Goal: Task Accomplishment & Management: Use online tool/utility

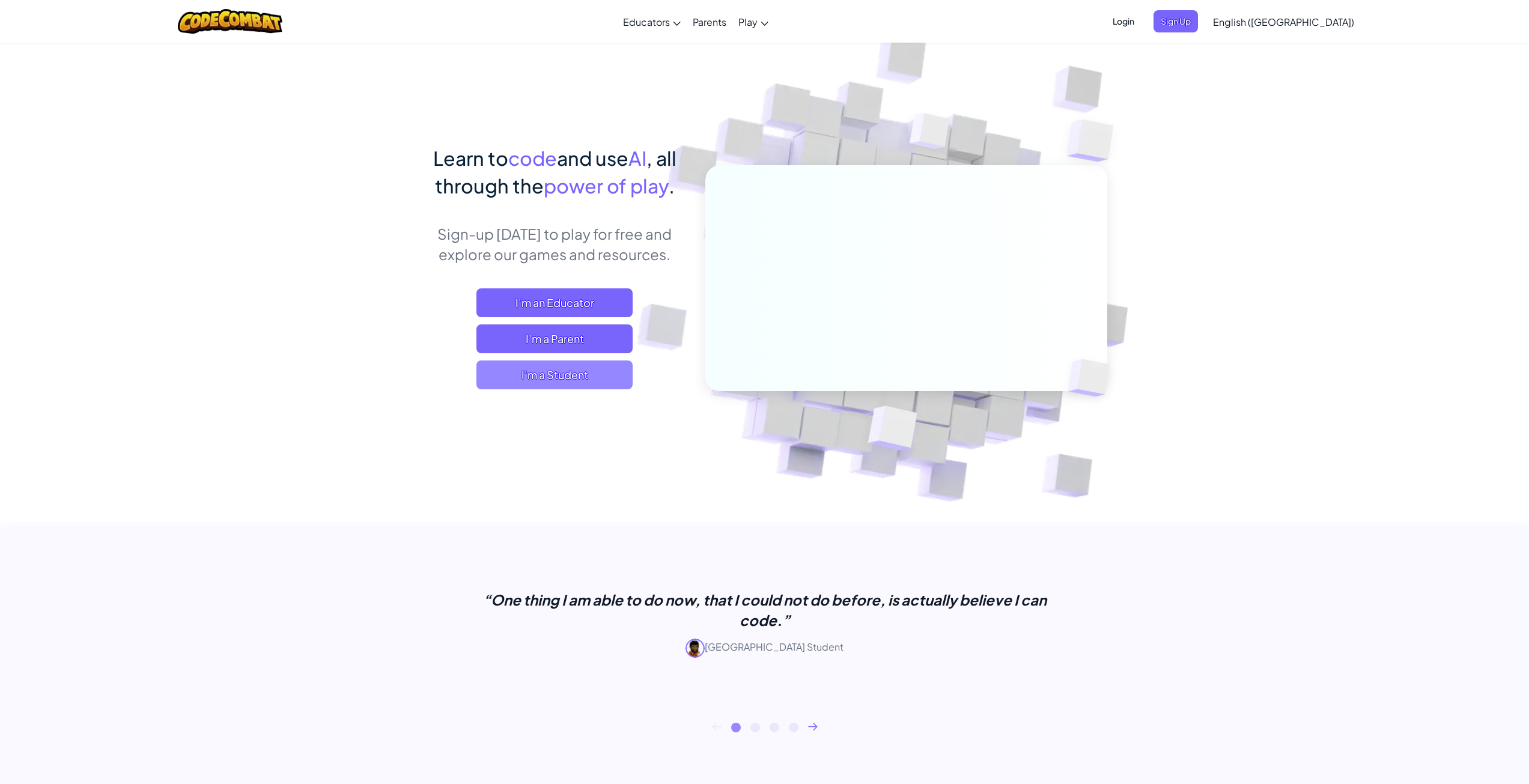
click at [575, 380] on span "I'm a Student" at bounding box center [554, 374] width 156 height 29
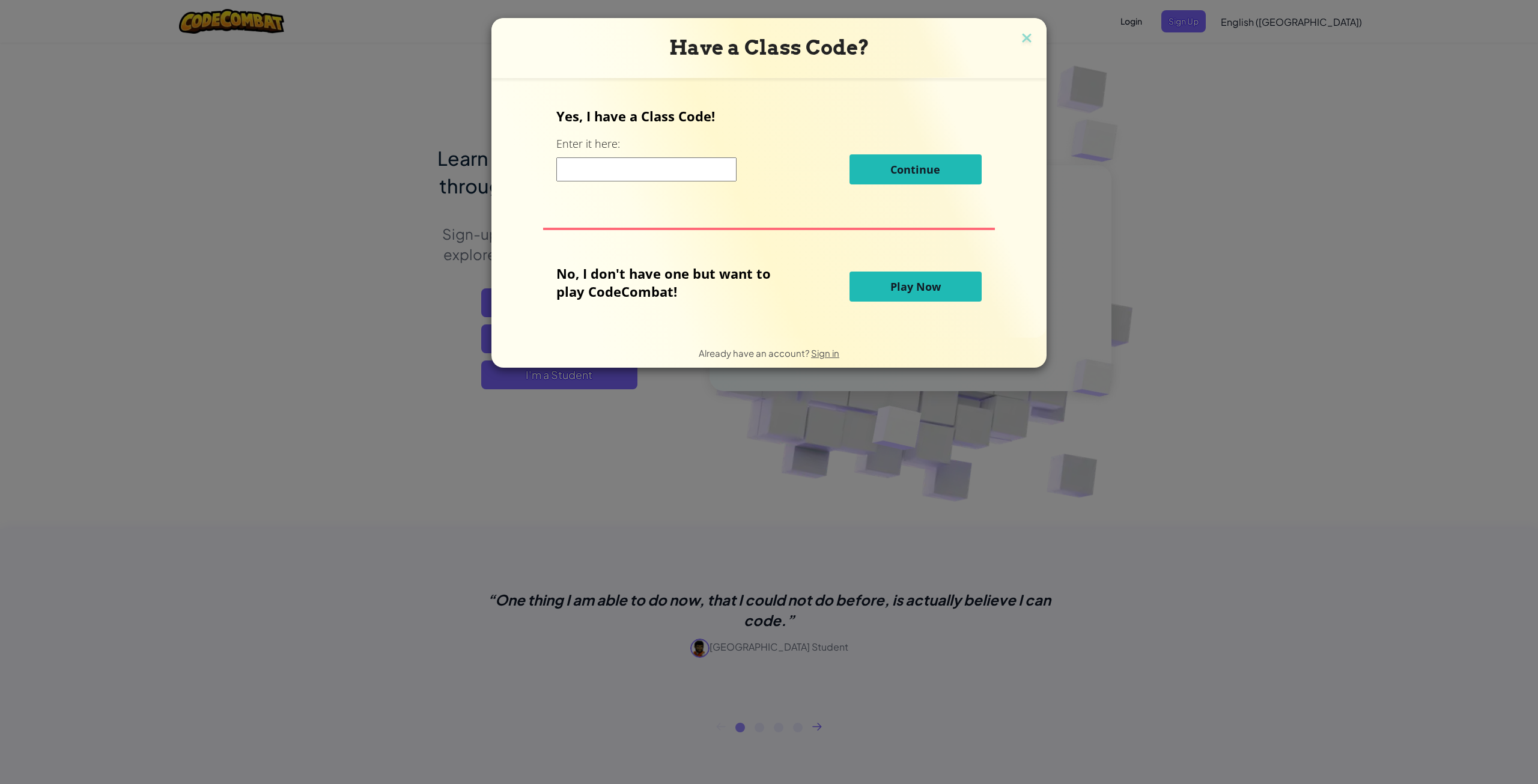
click at [901, 286] on span "Play Now" at bounding box center [916, 286] width 51 height 14
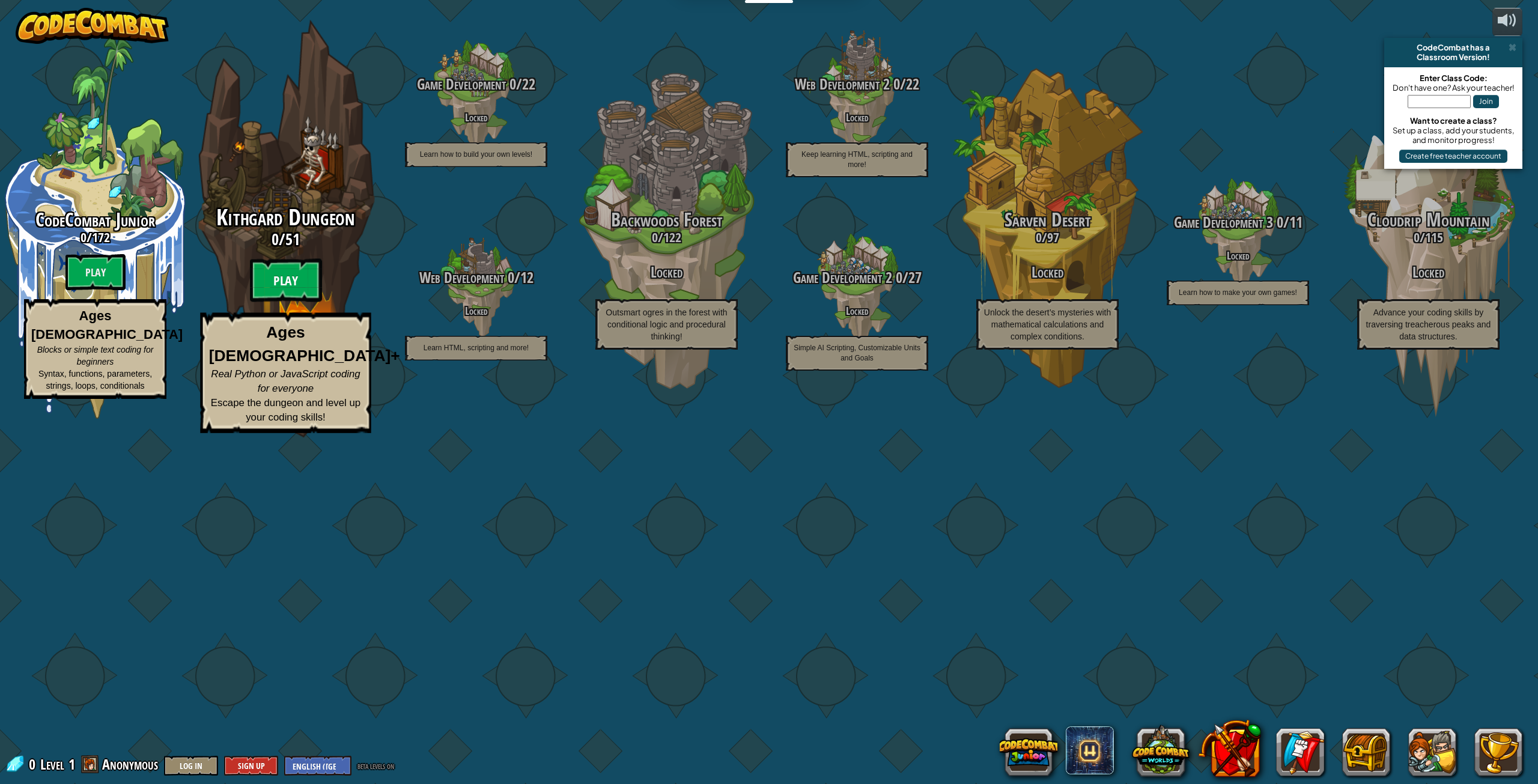
click at [301, 302] on btn "Play" at bounding box center [286, 280] width 72 height 43
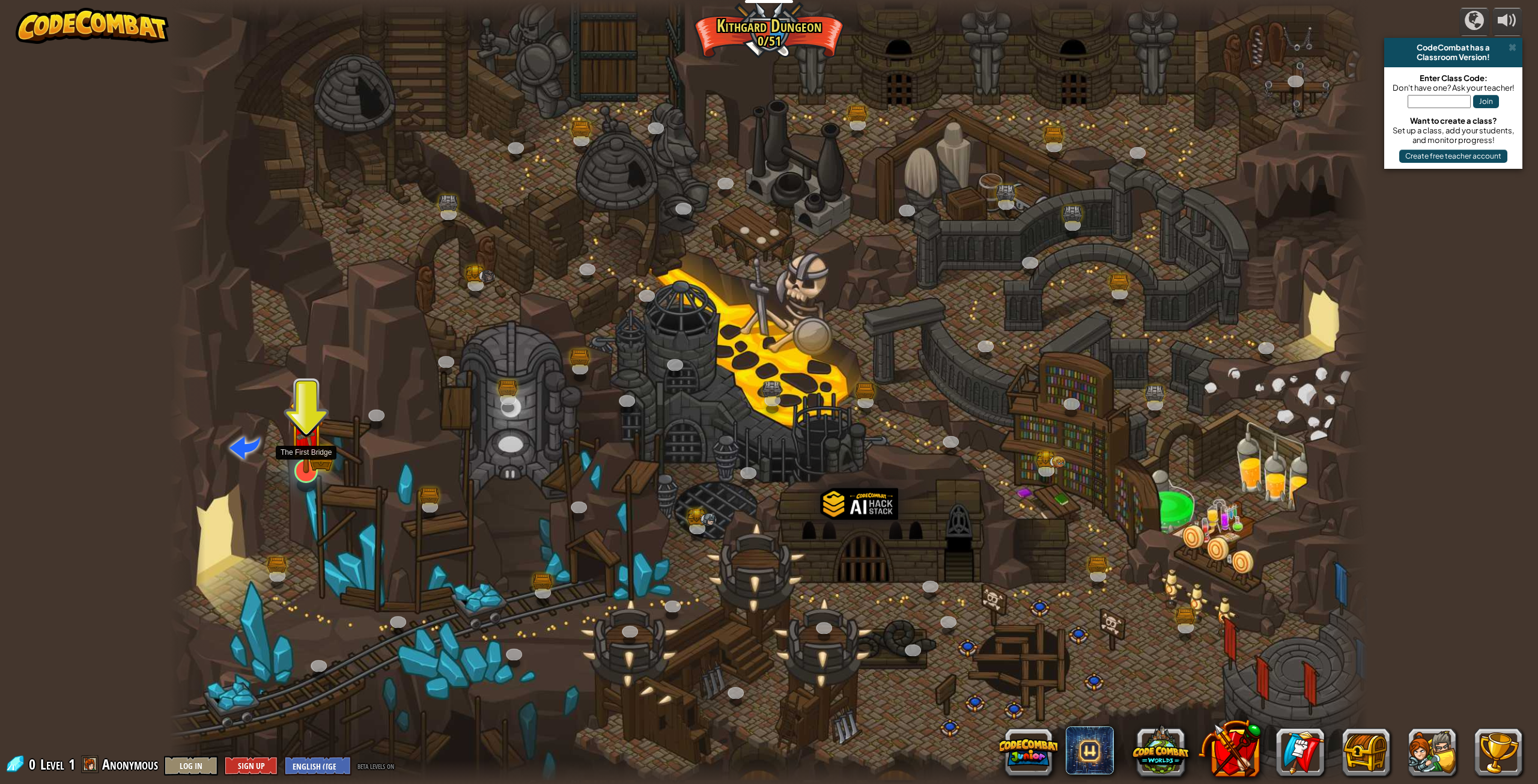
click at [313, 471] on img at bounding box center [306, 436] width 35 height 76
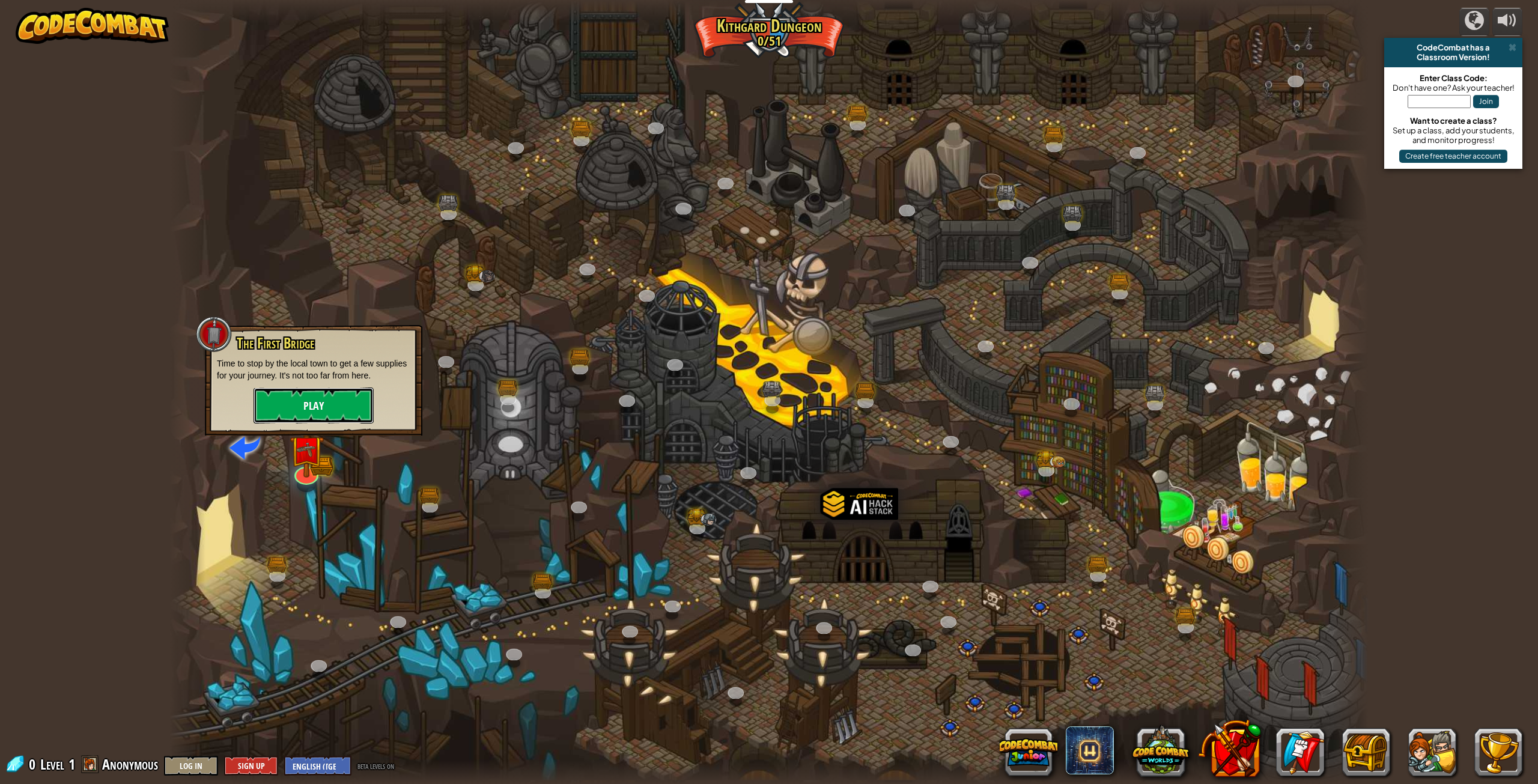
click at [334, 405] on button "Play" at bounding box center [313, 405] width 120 height 36
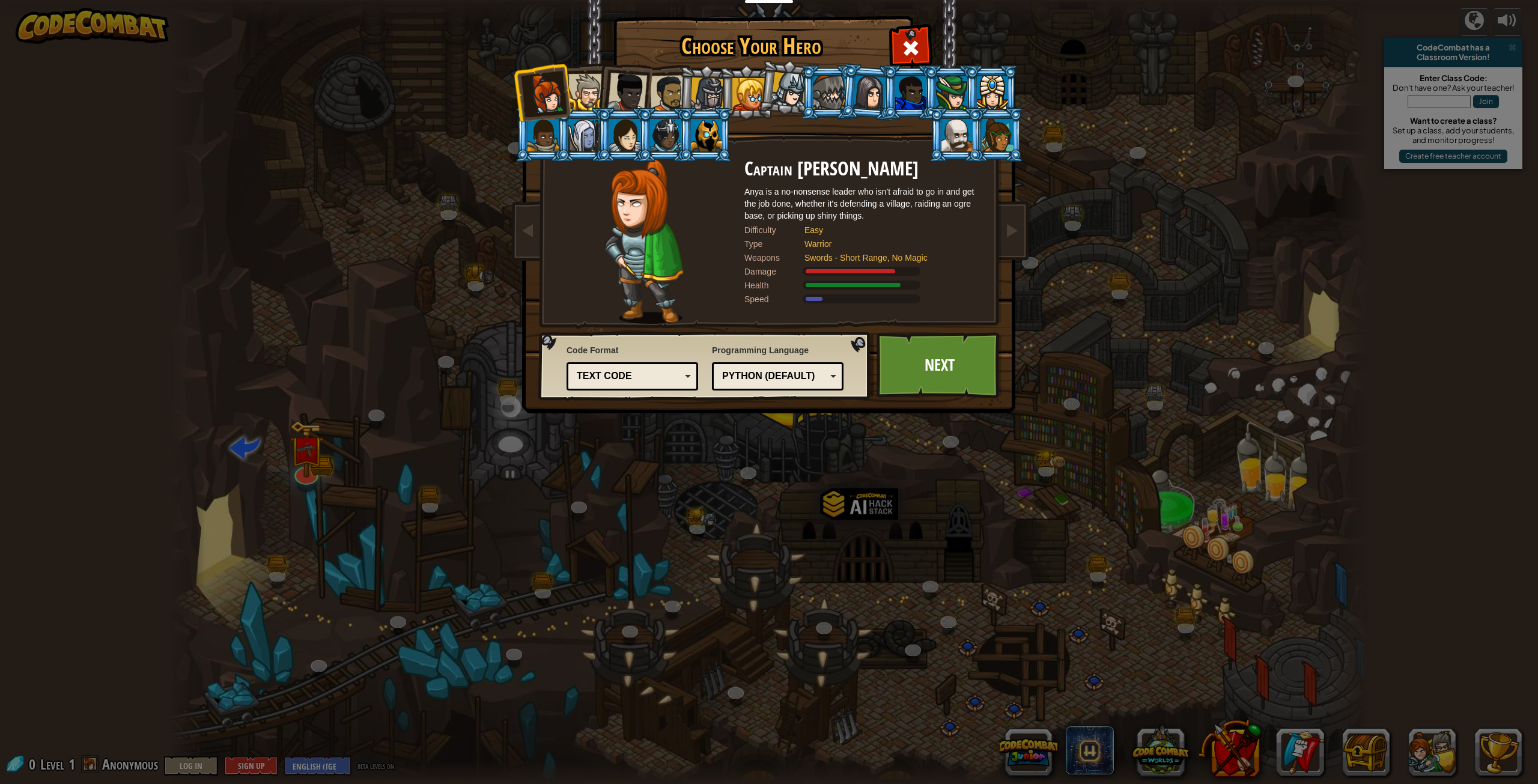
click at [701, 90] on div at bounding box center [707, 95] width 34 height 34
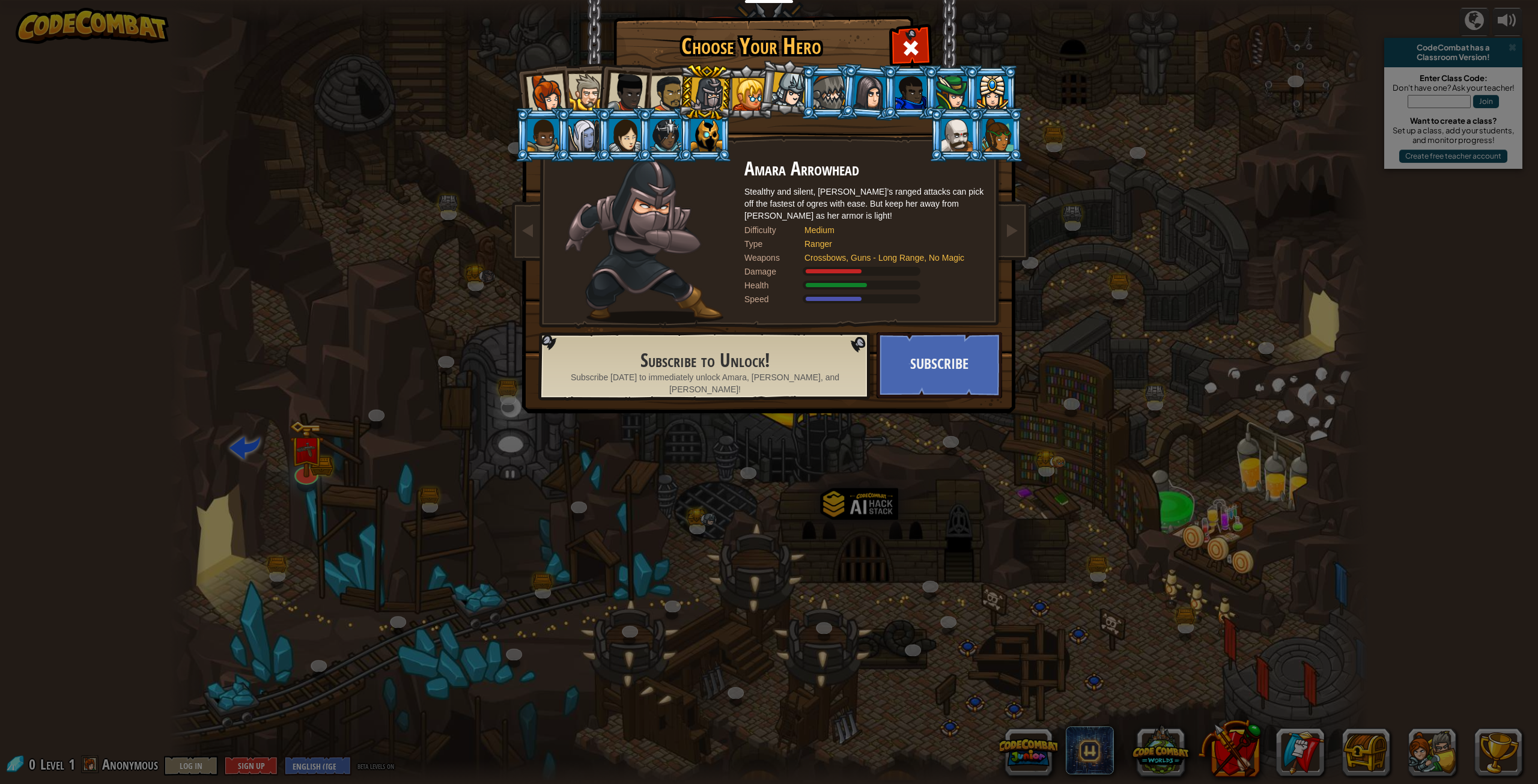
click at [692, 137] on div at bounding box center [707, 134] width 31 height 32
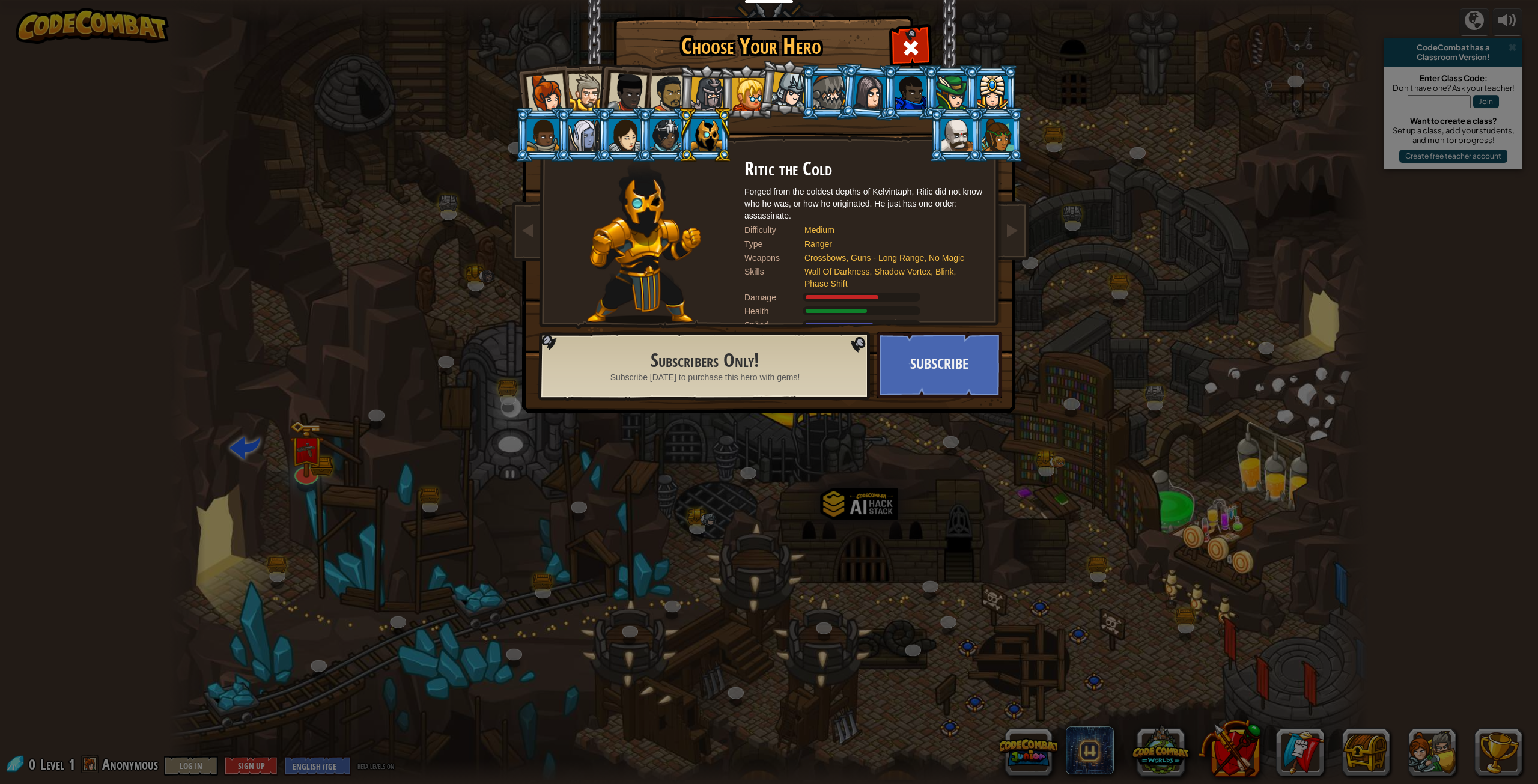
click at [704, 84] on div at bounding box center [707, 95] width 34 height 34
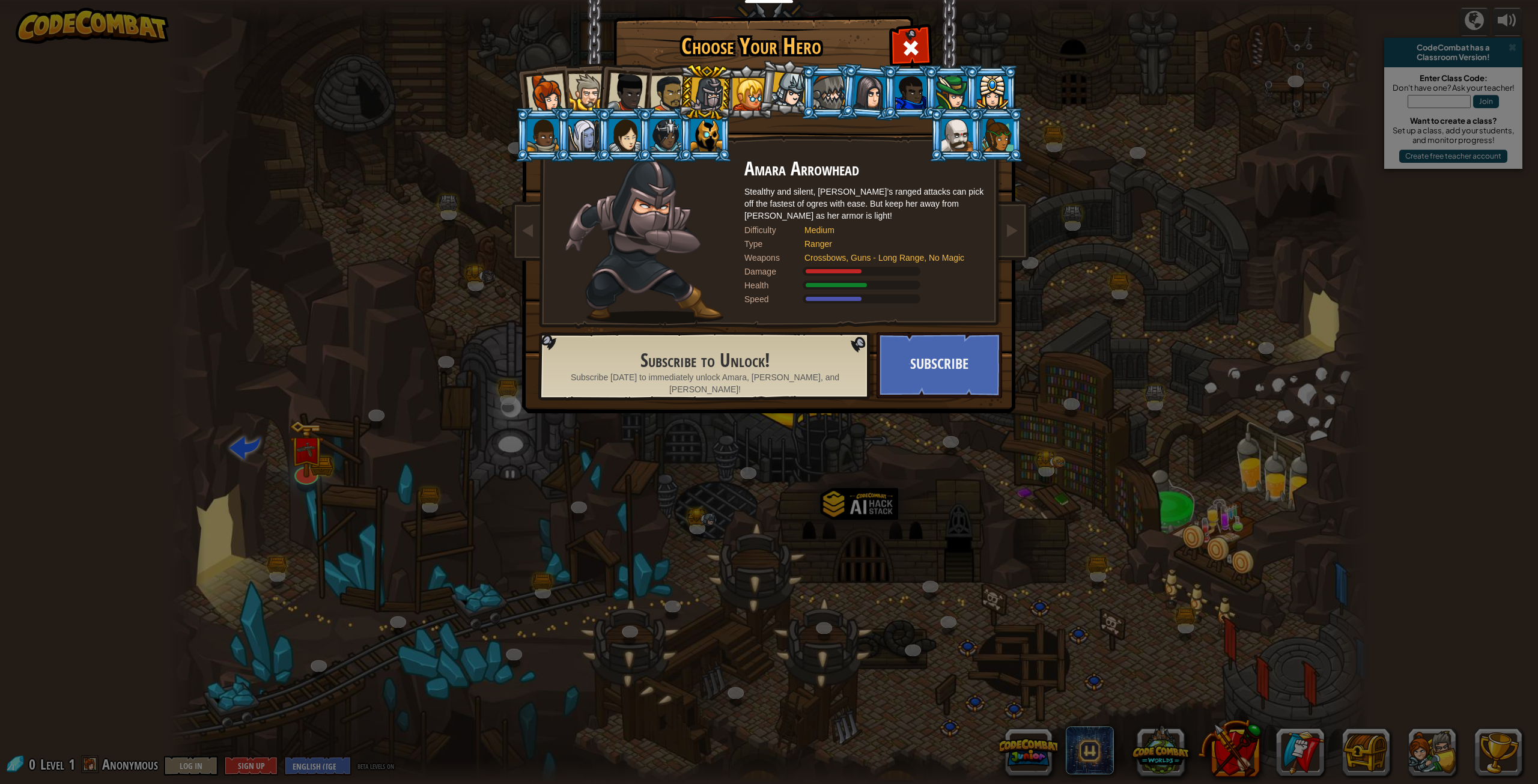
click at [634, 97] on div at bounding box center [627, 92] width 40 height 40
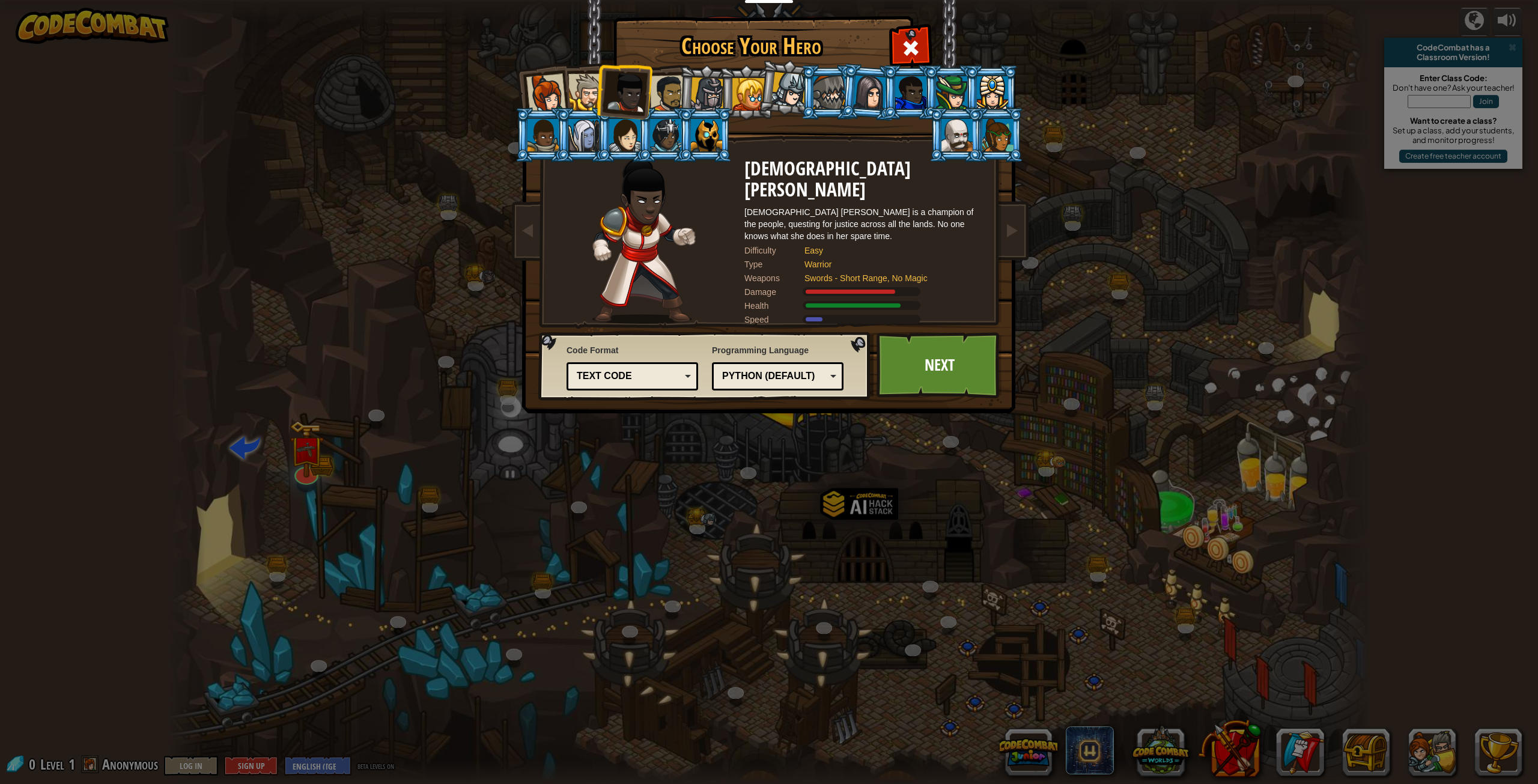
click at [701, 89] on div at bounding box center [707, 95] width 34 height 34
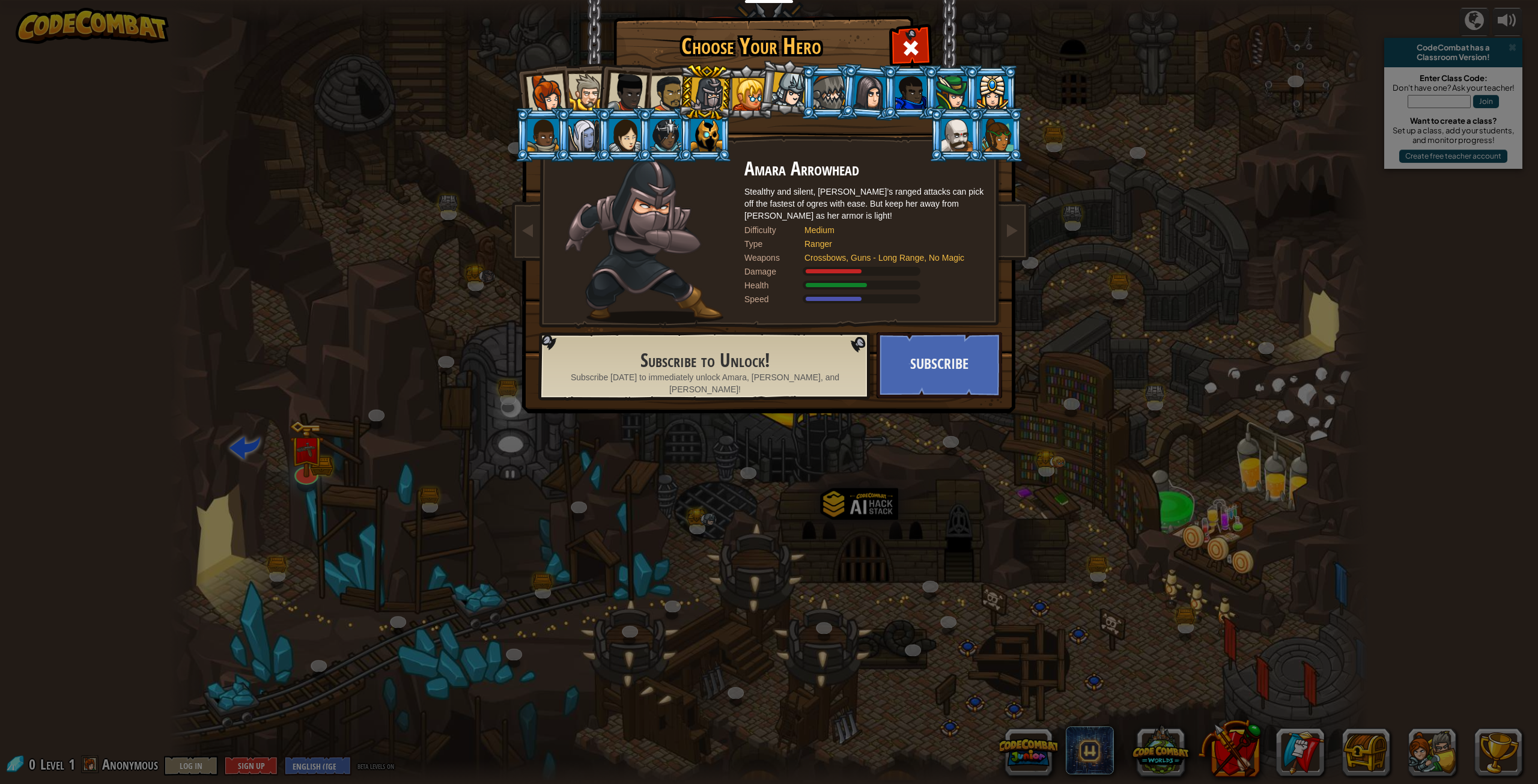
click at [553, 93] on div at bounding box center [546, 93] width 40 height 40
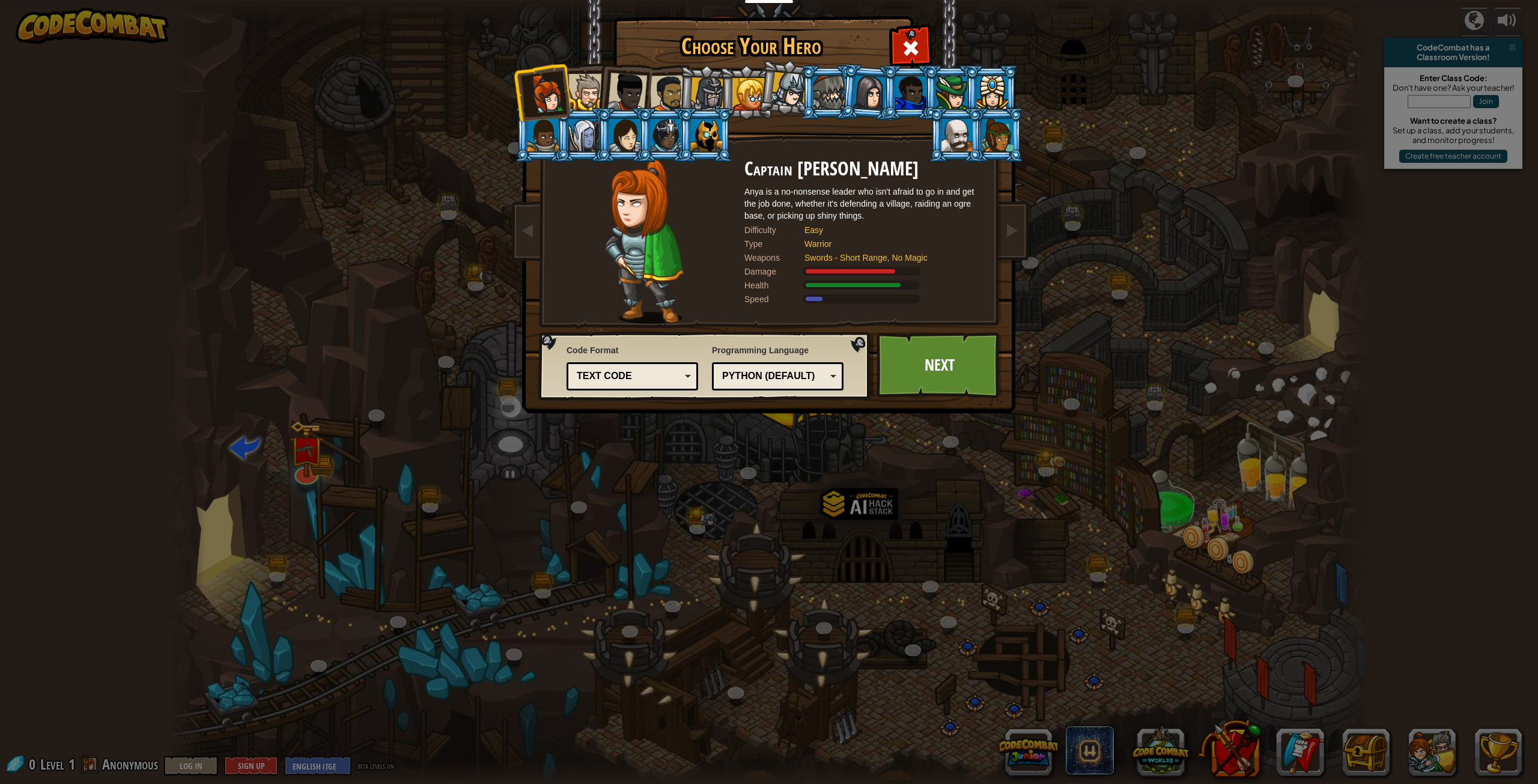
click at [557, 141] on li at bounding box center [583, 134] width 54 height 54
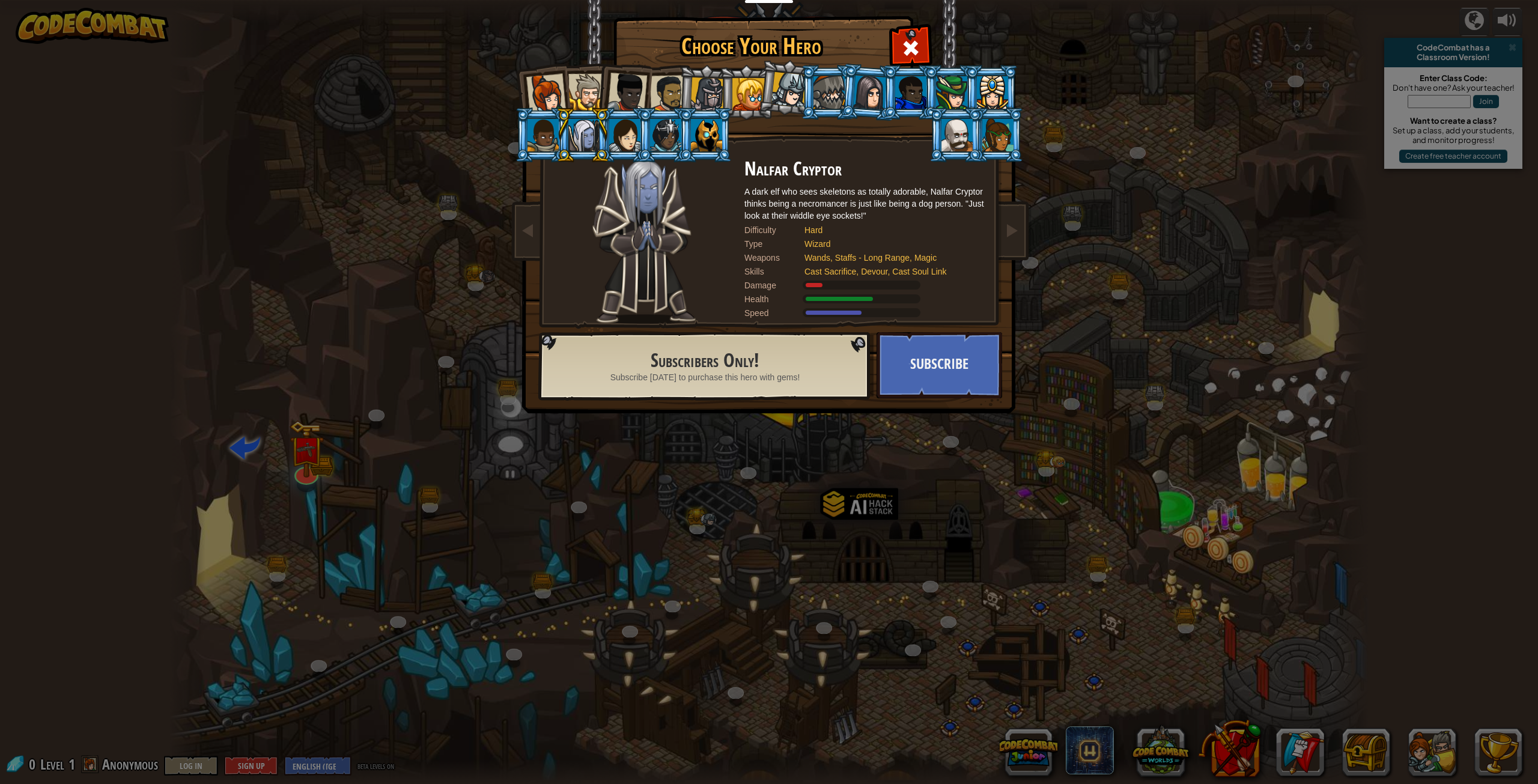
click at [528, 84] on div at bounding box center [546, 93] width 40 height 40
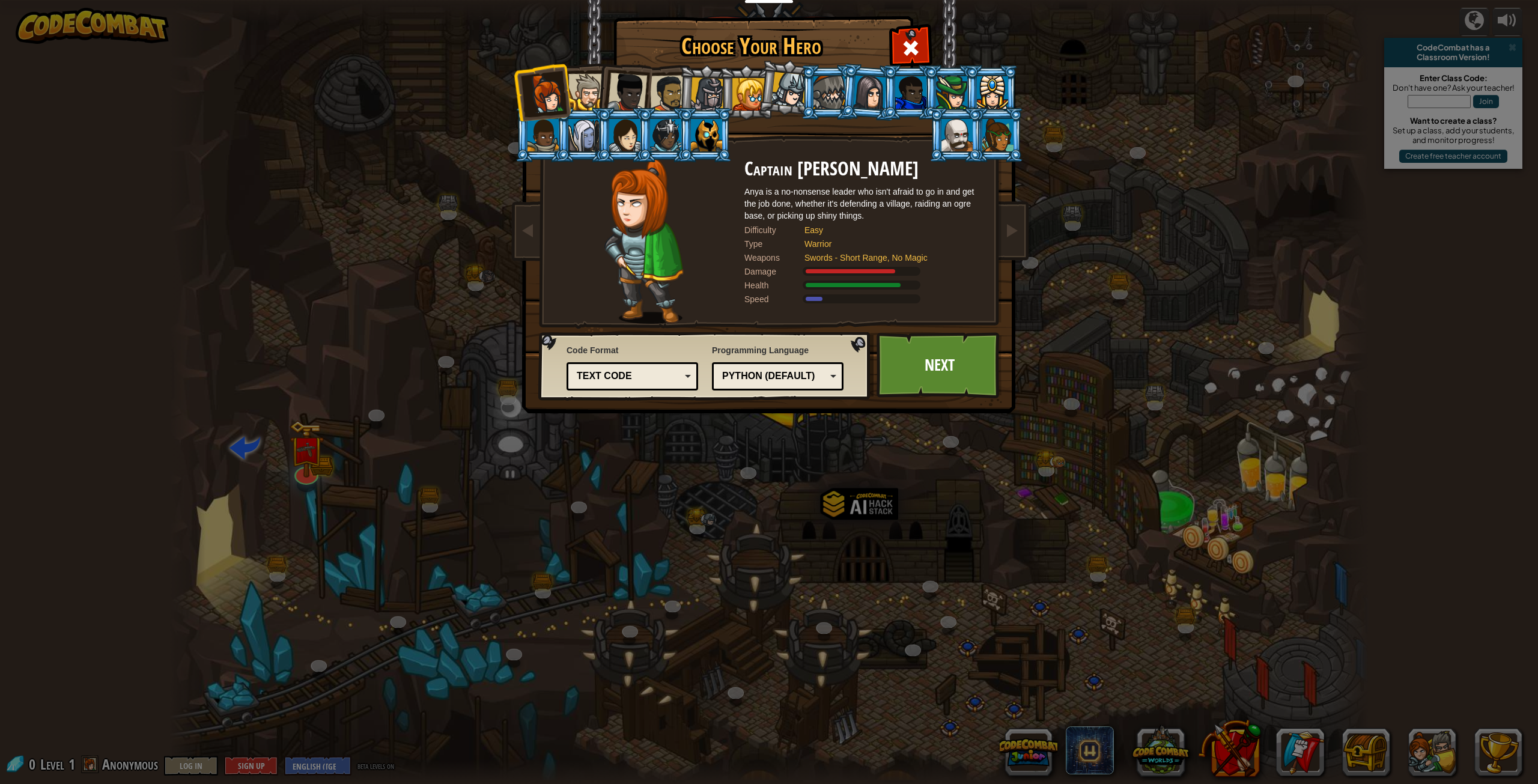
click at [570, 84] on div at bounding box center [587, 92] width 37 height 37
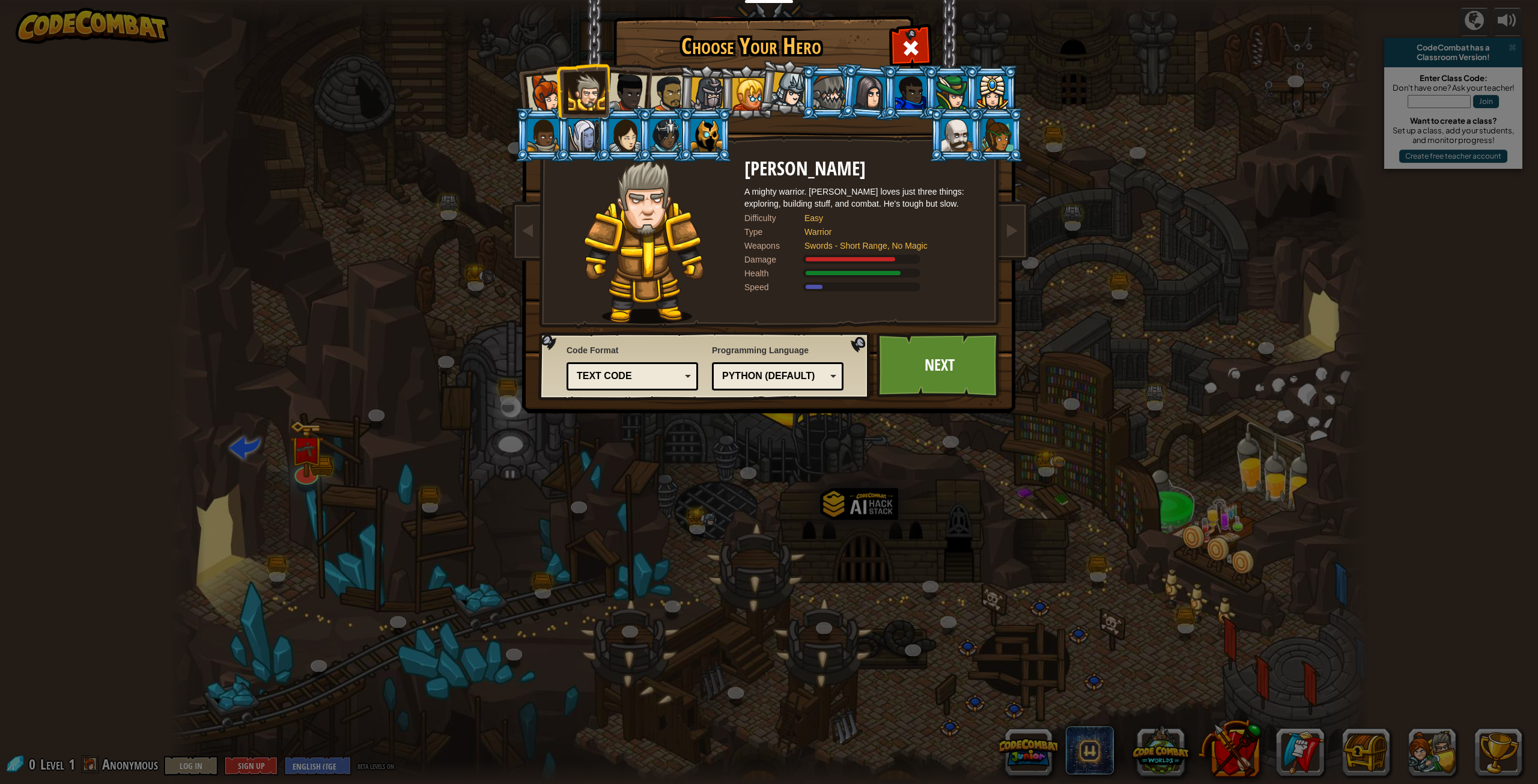
click at [595, 84] on div at bounding box center [587, 92] width 37 height 37
click at [626, 87] on div at bounding box center [627, 92] width 40 height 40
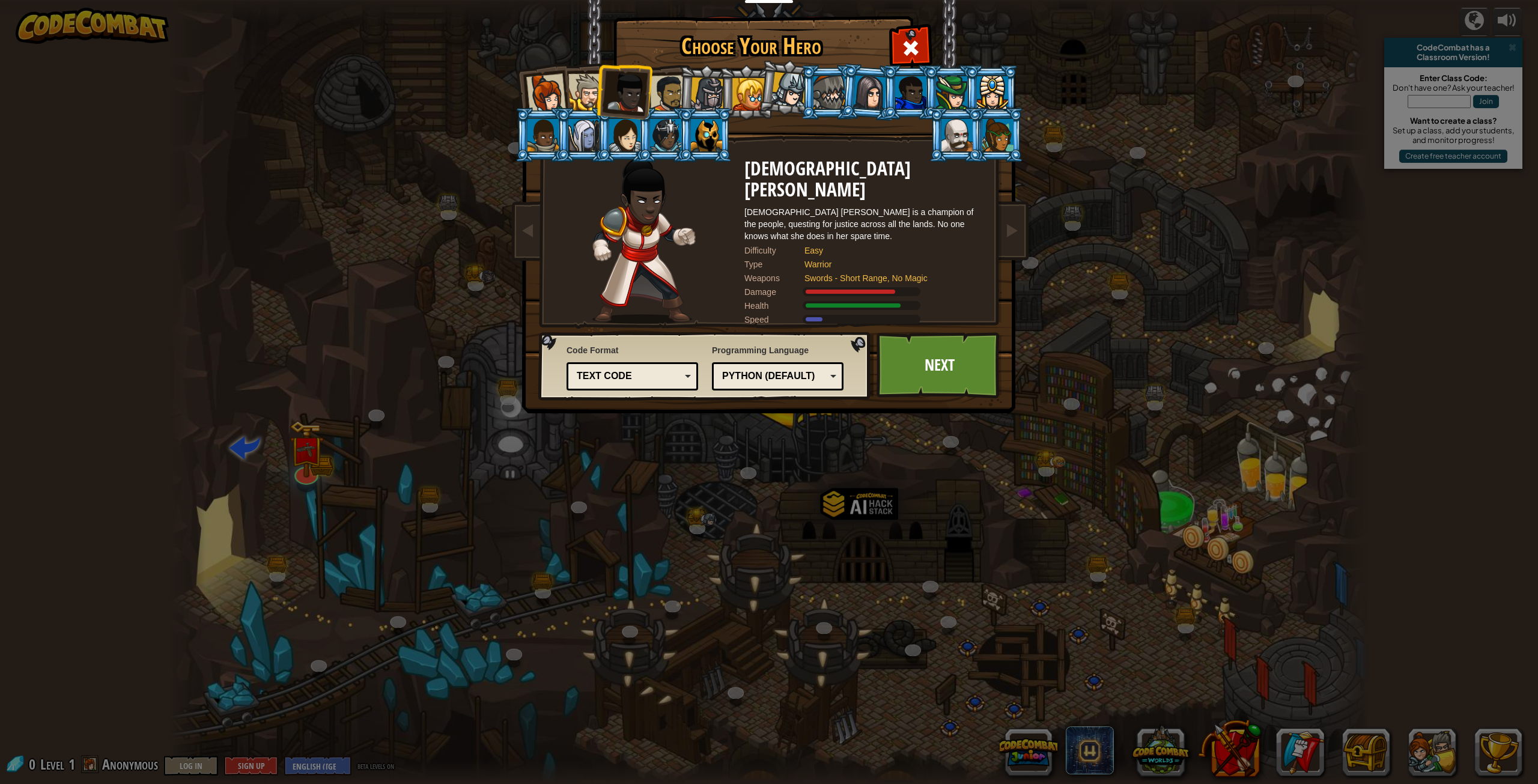
click at [669, 86] on div at bounding box center [669, 94] width 37 height 37
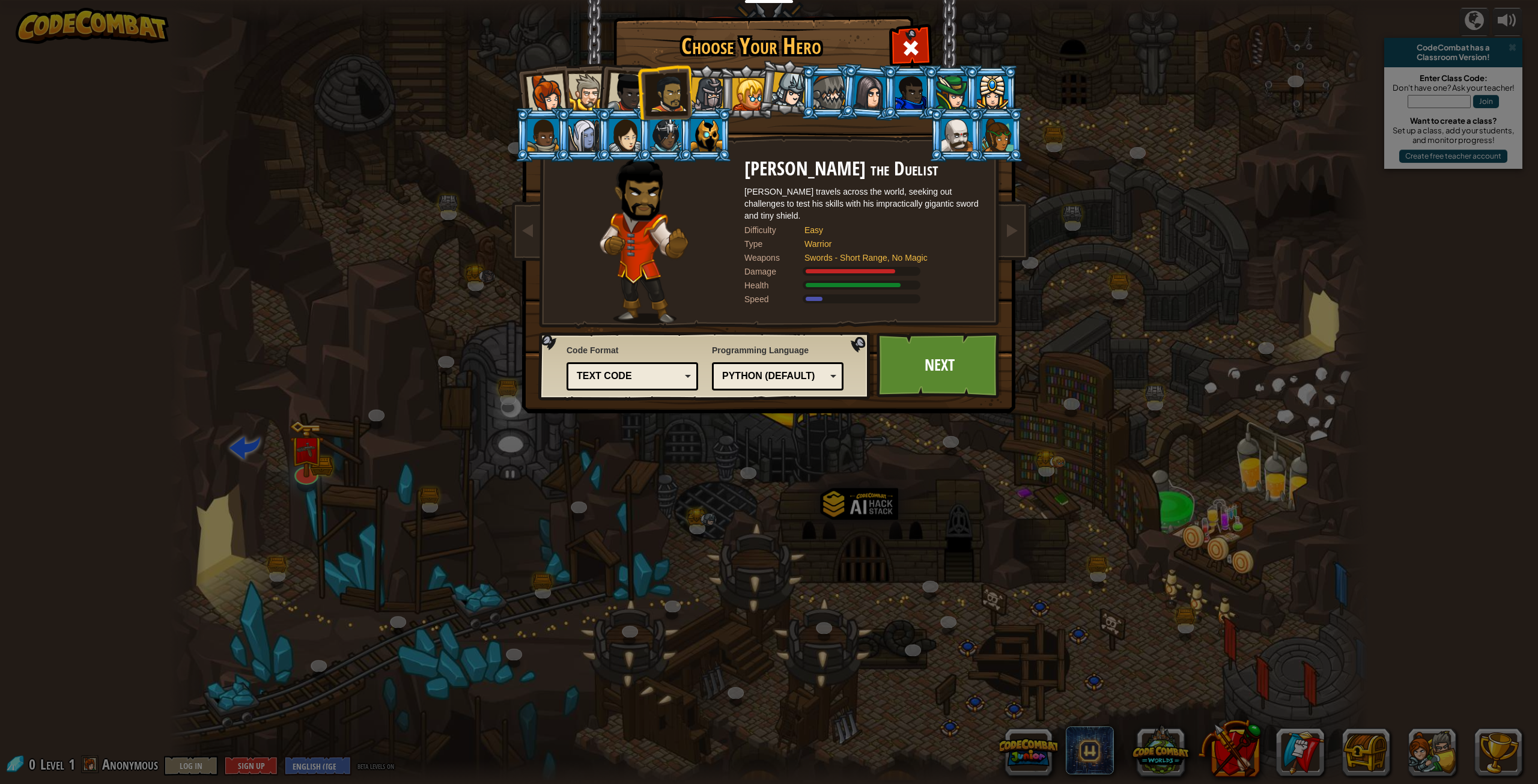
click at [623, 81] on div at bounding box center [627, 92] width 40 height 40
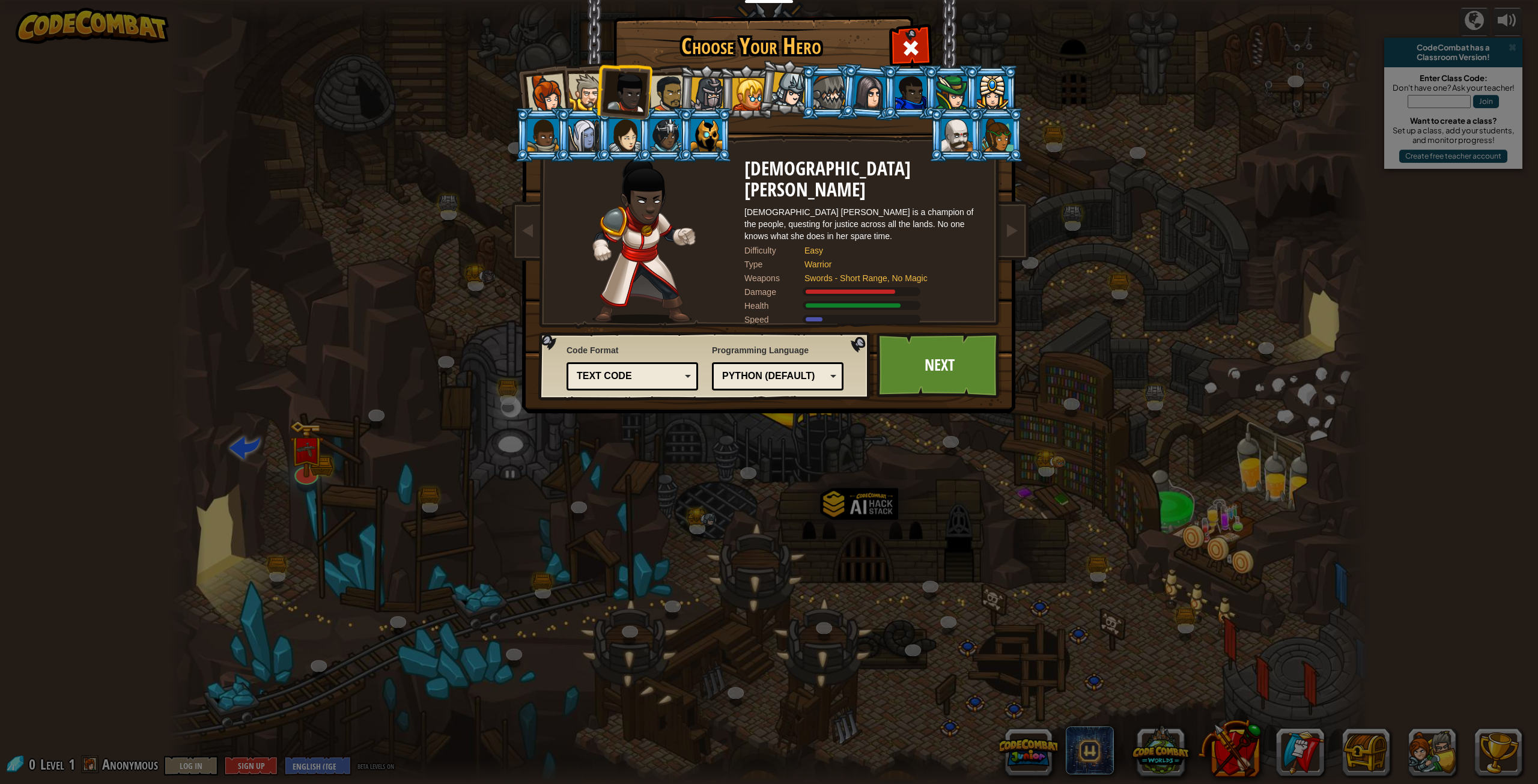
click at [663, 91] on div at bounding box center [669, 94] width 37 height 37
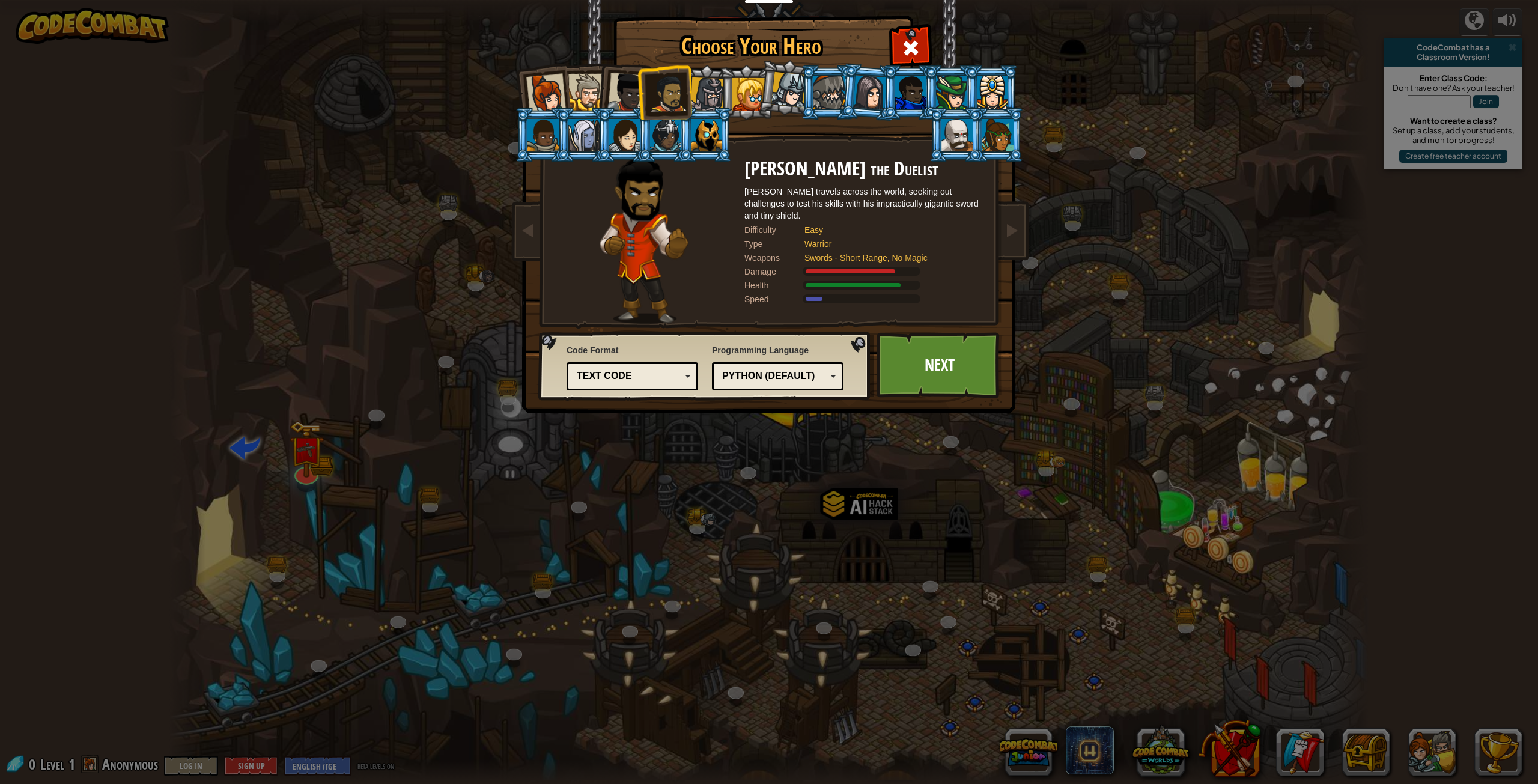
click at [818, 383] on div "Python (Default)" at bounding box center [774, 376] width 104 height 14
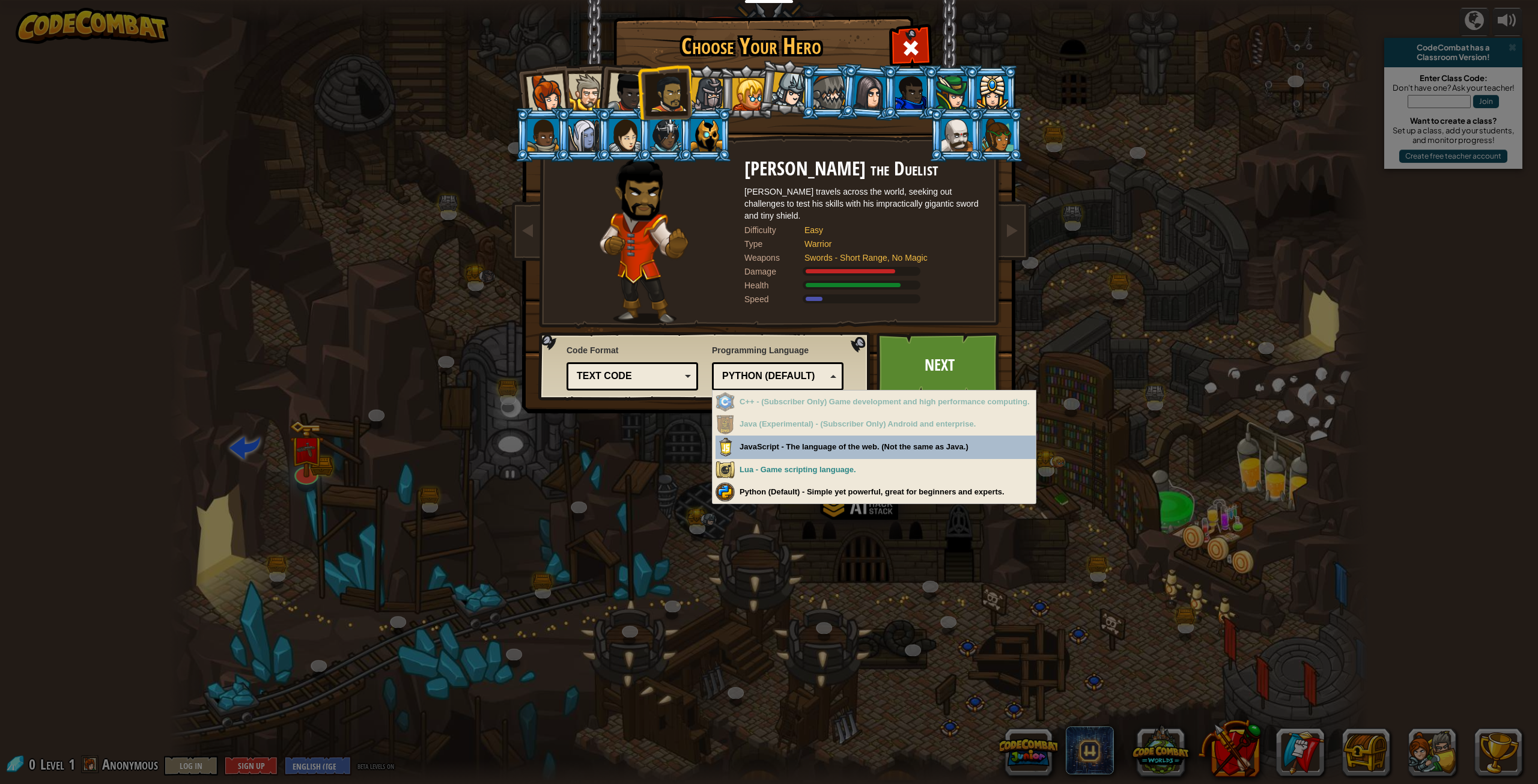
click at [812, 371] on div "Python (Default)" at bounding box center [774, 376] width 104 height 14
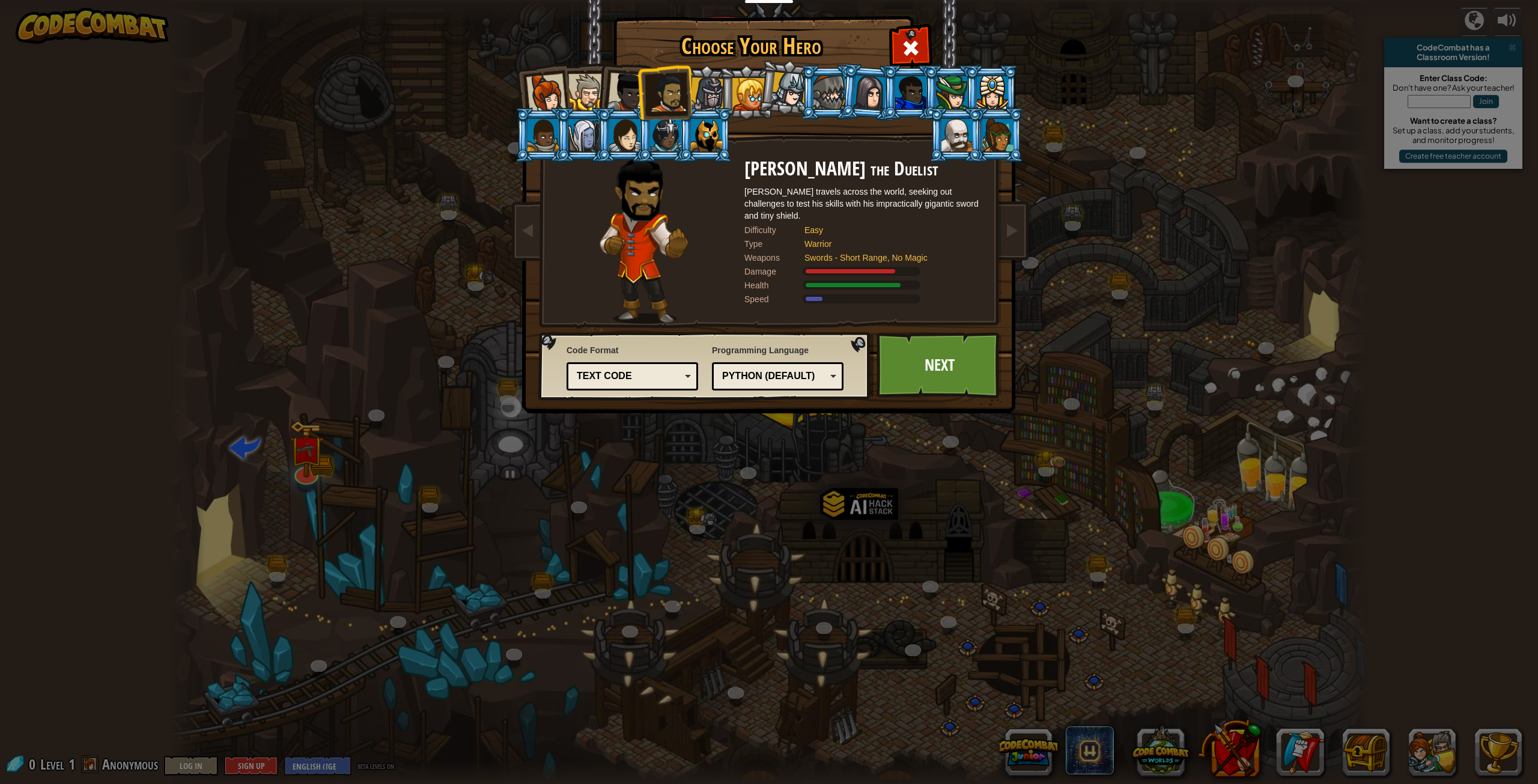
click at [609, 377] on div "Text code" at bounding box center [628, 376] width 104 height 14
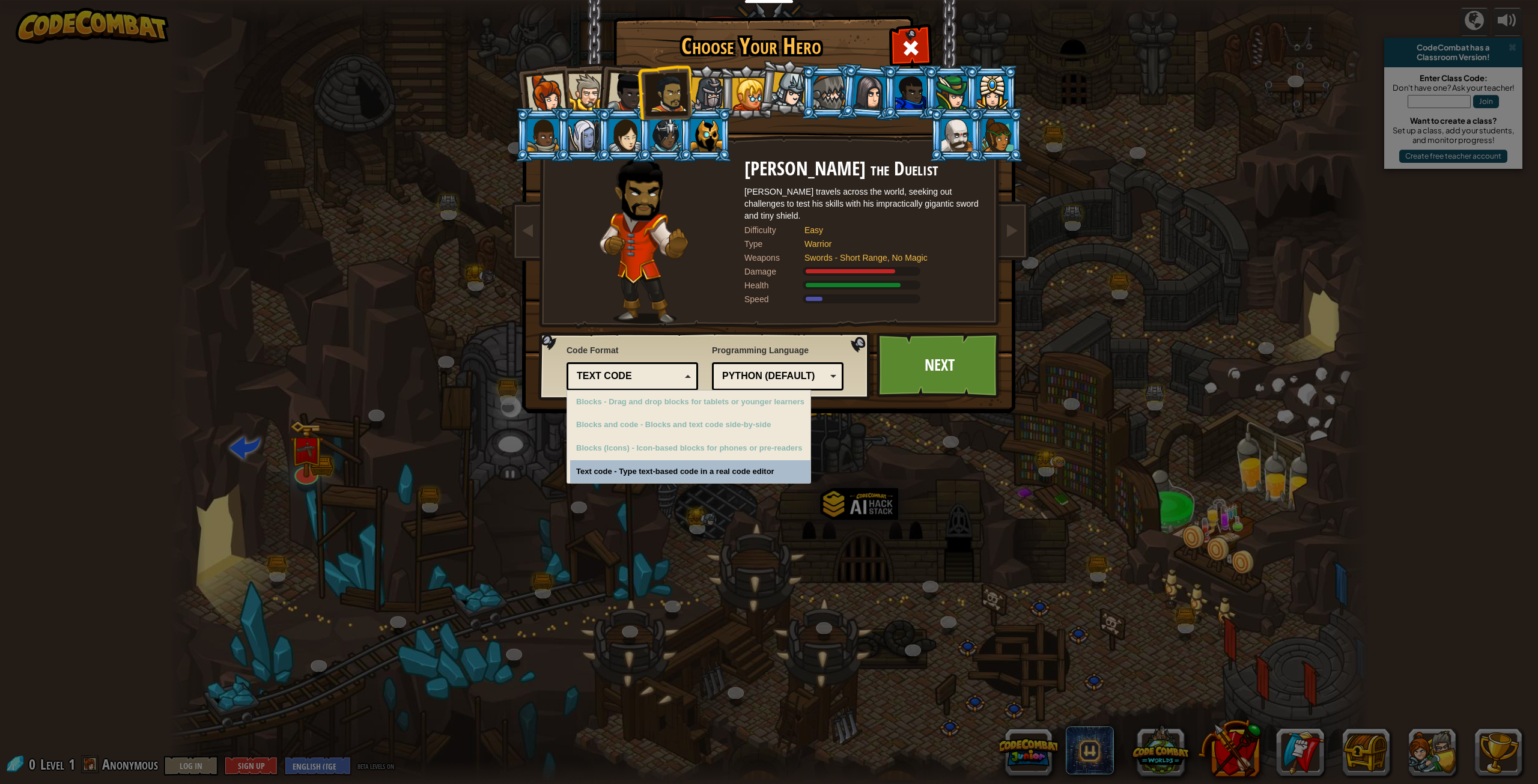
click at [647, 374] on div "Text code" at bounding box center [628, 376] width 104 height 14
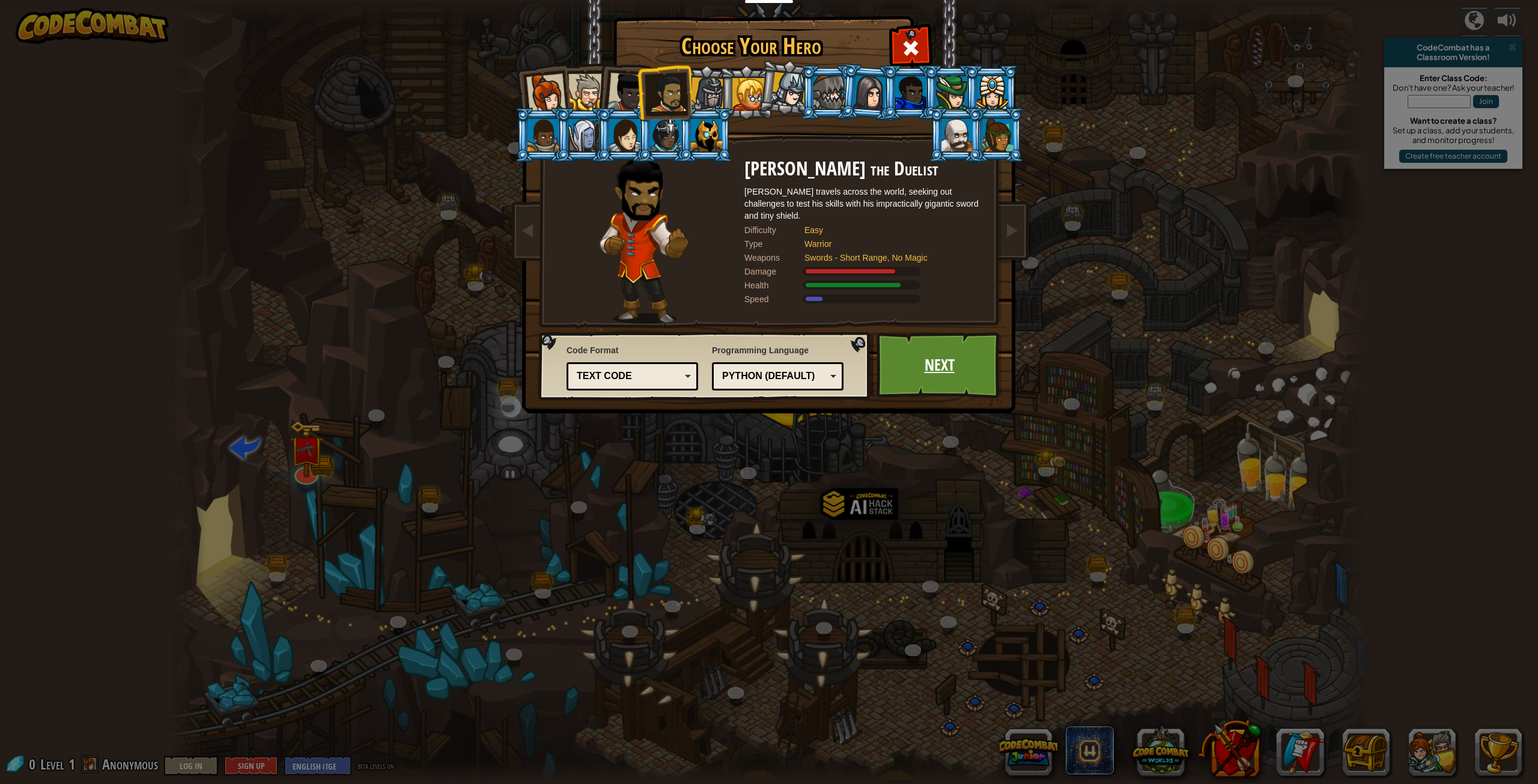
click at [951, 374] on link "Next" at bounding box center [940, 365] width 125 height 66
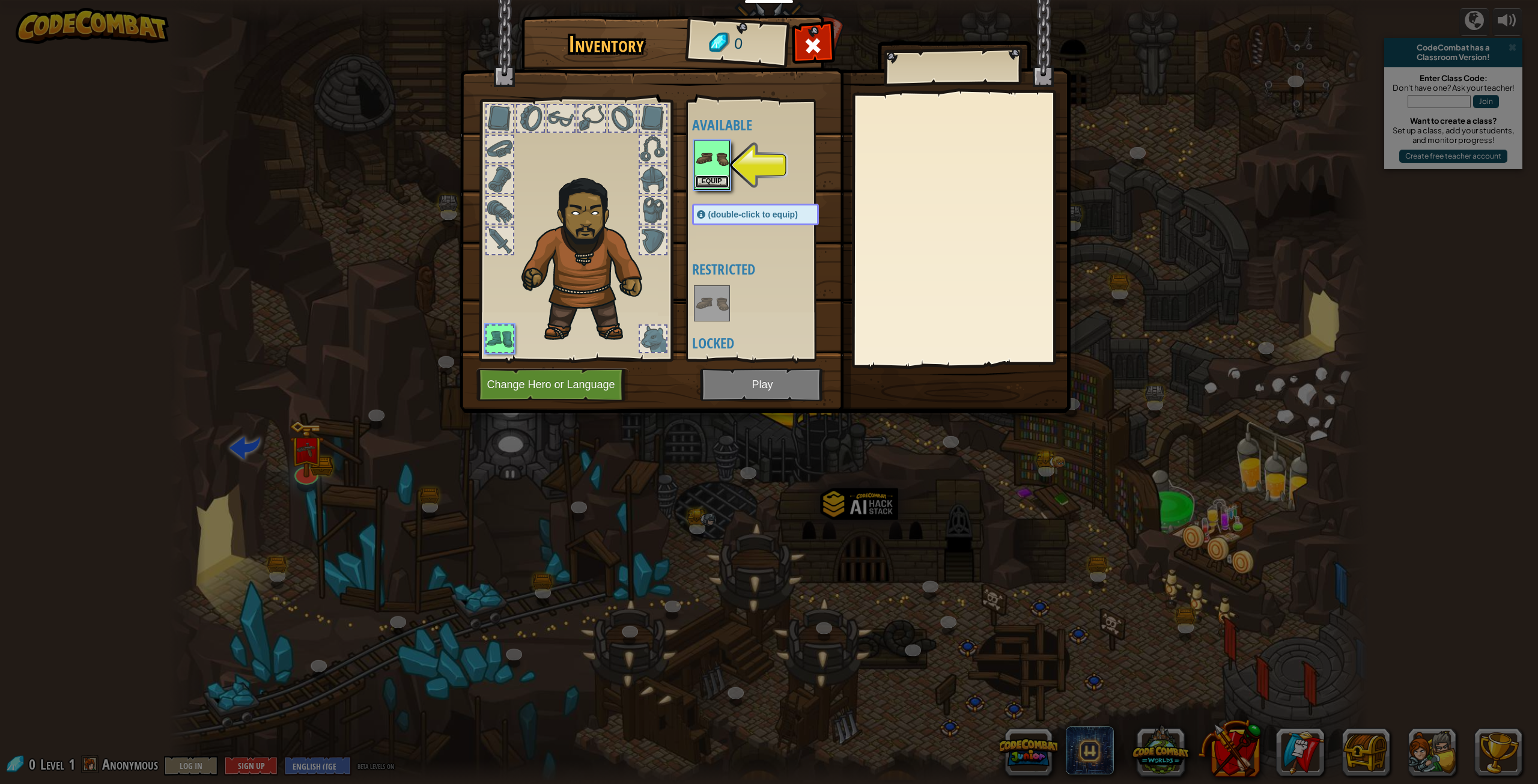
click at [710, 175] on button "Equip" at bounding box center [711, 181] width 34 height 13
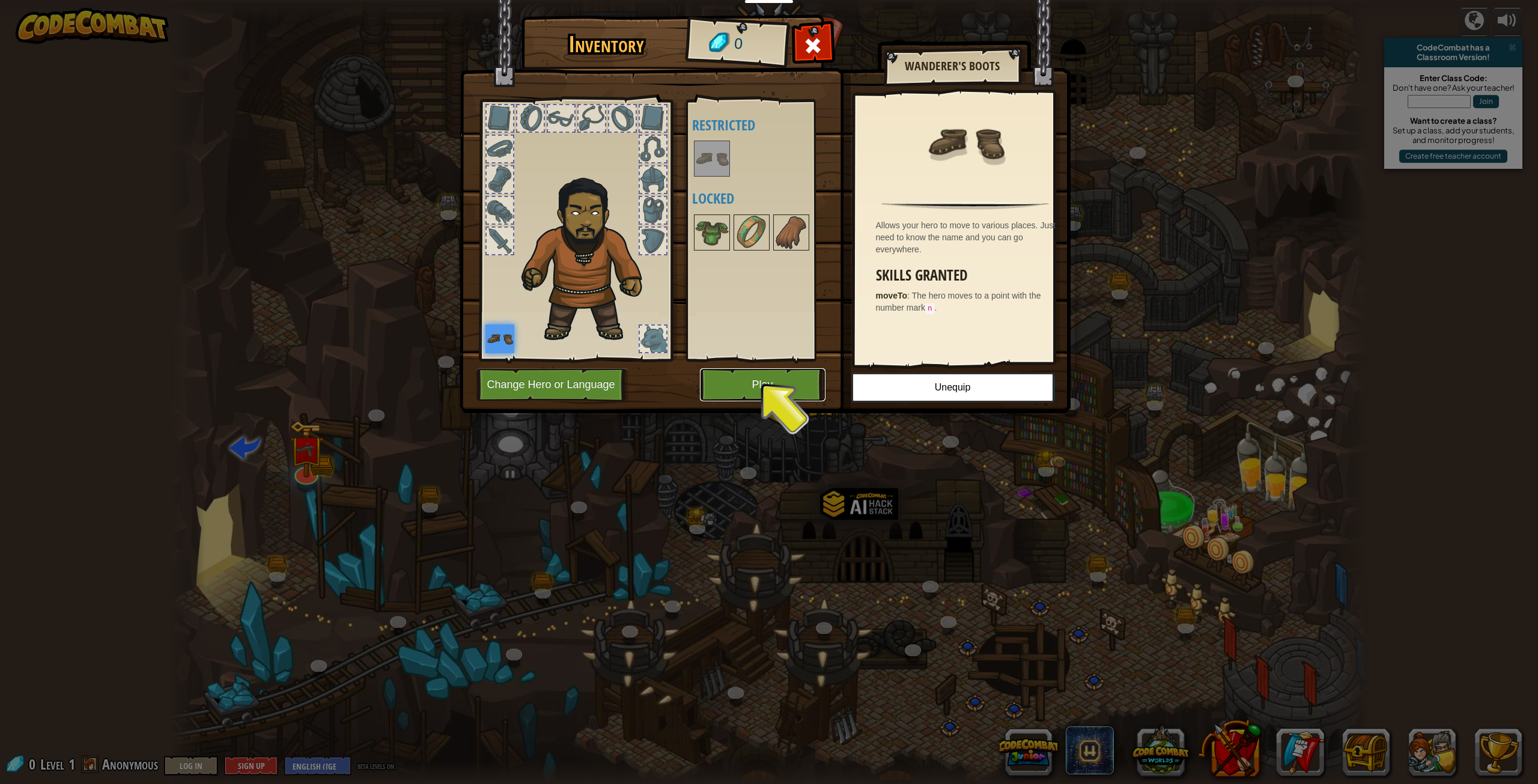
click at [781, 395] on button "Play" at bounding box center [763, 384] width 125 height 33
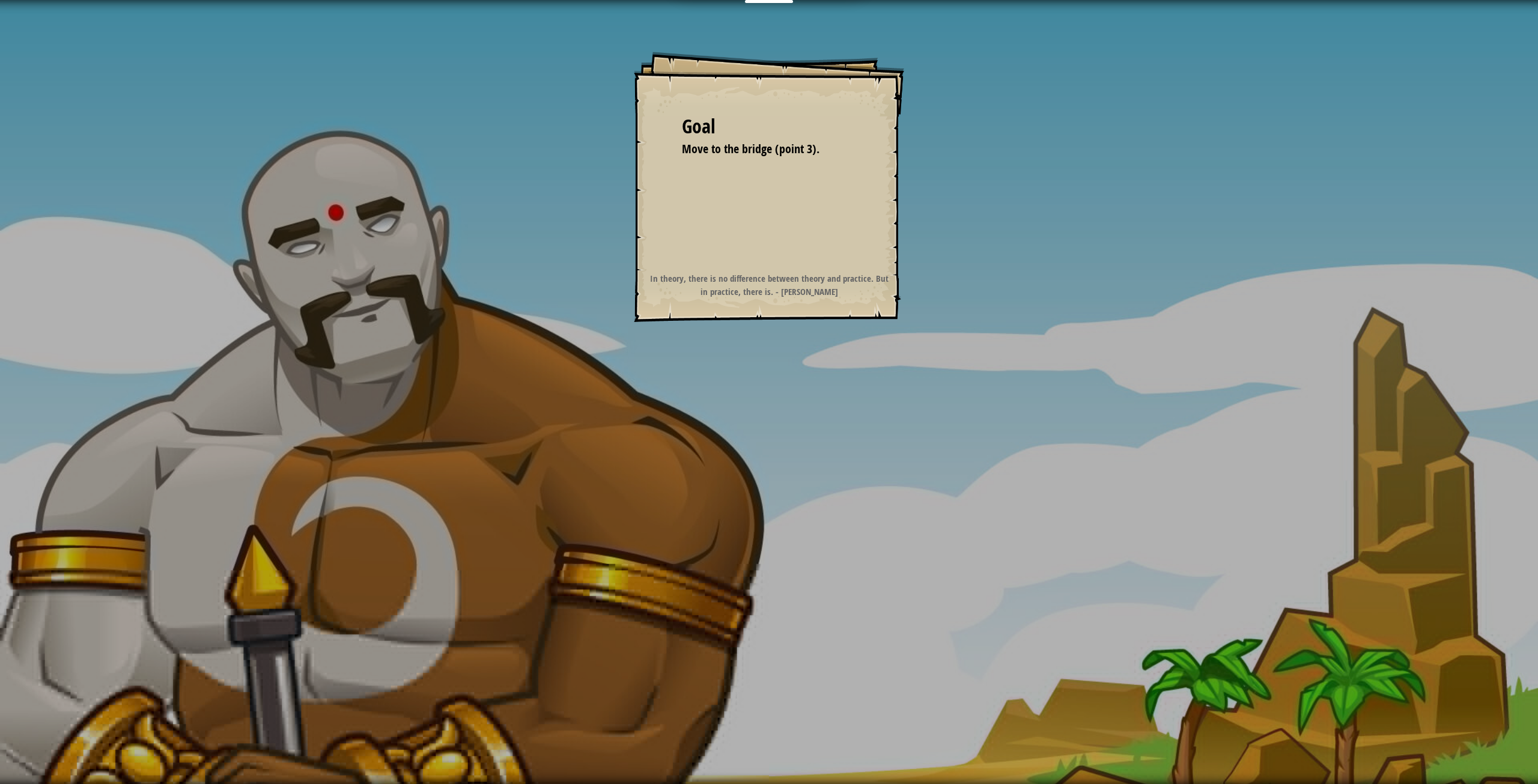
click at [784, 391] on div "Goal Move to the bridge (point 3). Start Level Error loading from server. Try r…" at bounding box center [769, 392] width 1538 height 784
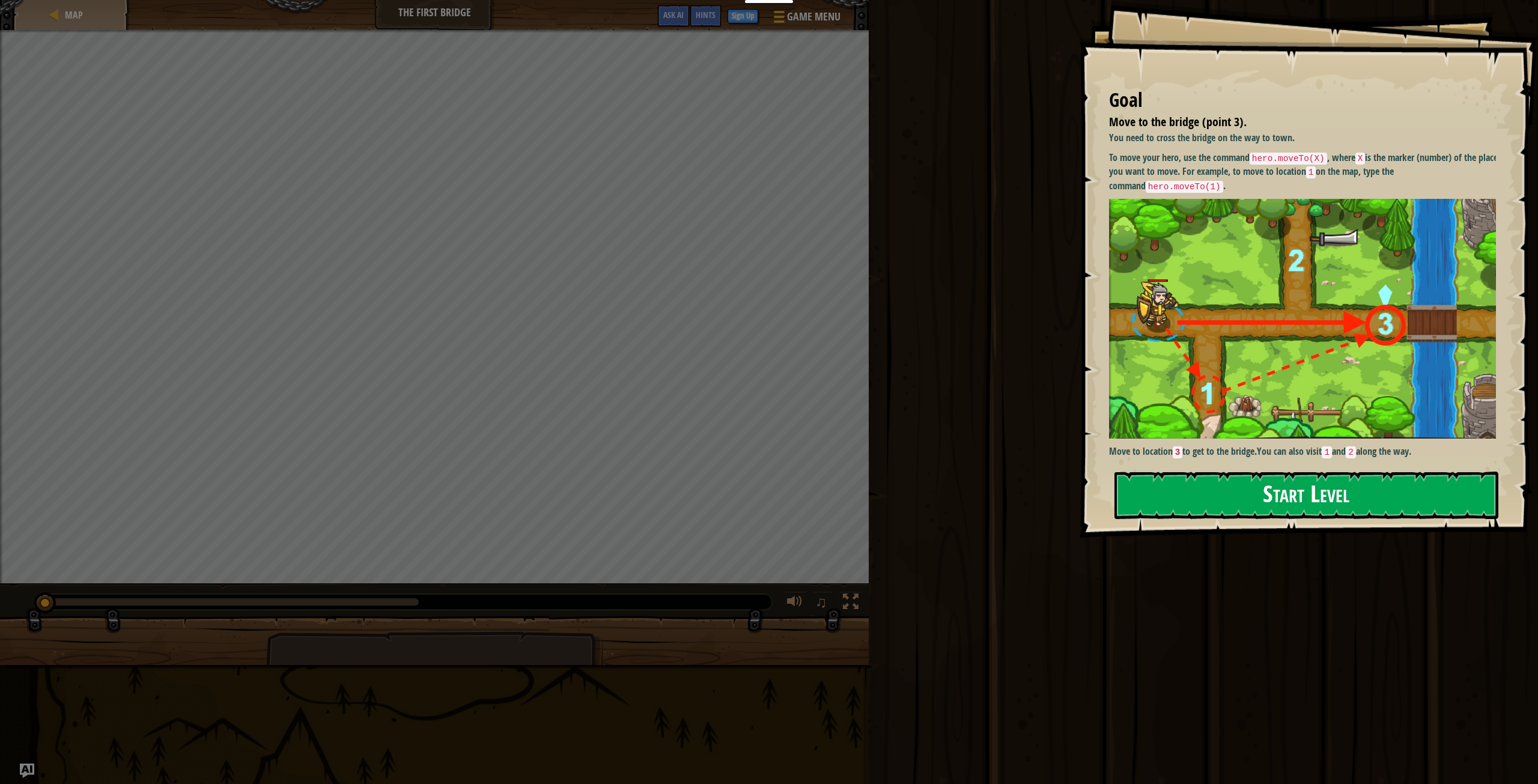
click at [1233, 495] on button "Start Level" at bounding box center [1306, 495] width 384 height 48
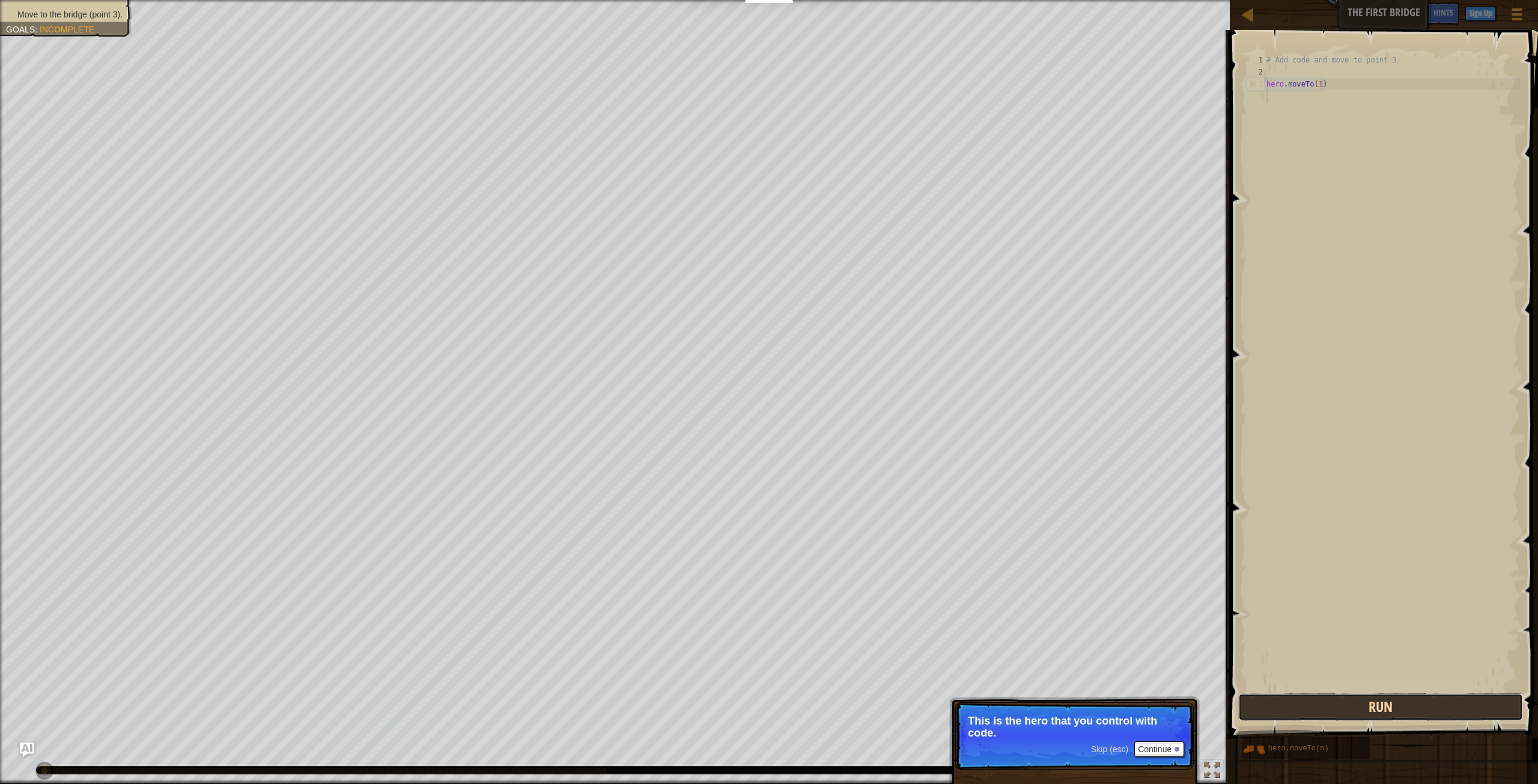
click at [1425, 703] on button "Run" at bounding box center [1381, 706] width 285 height 28
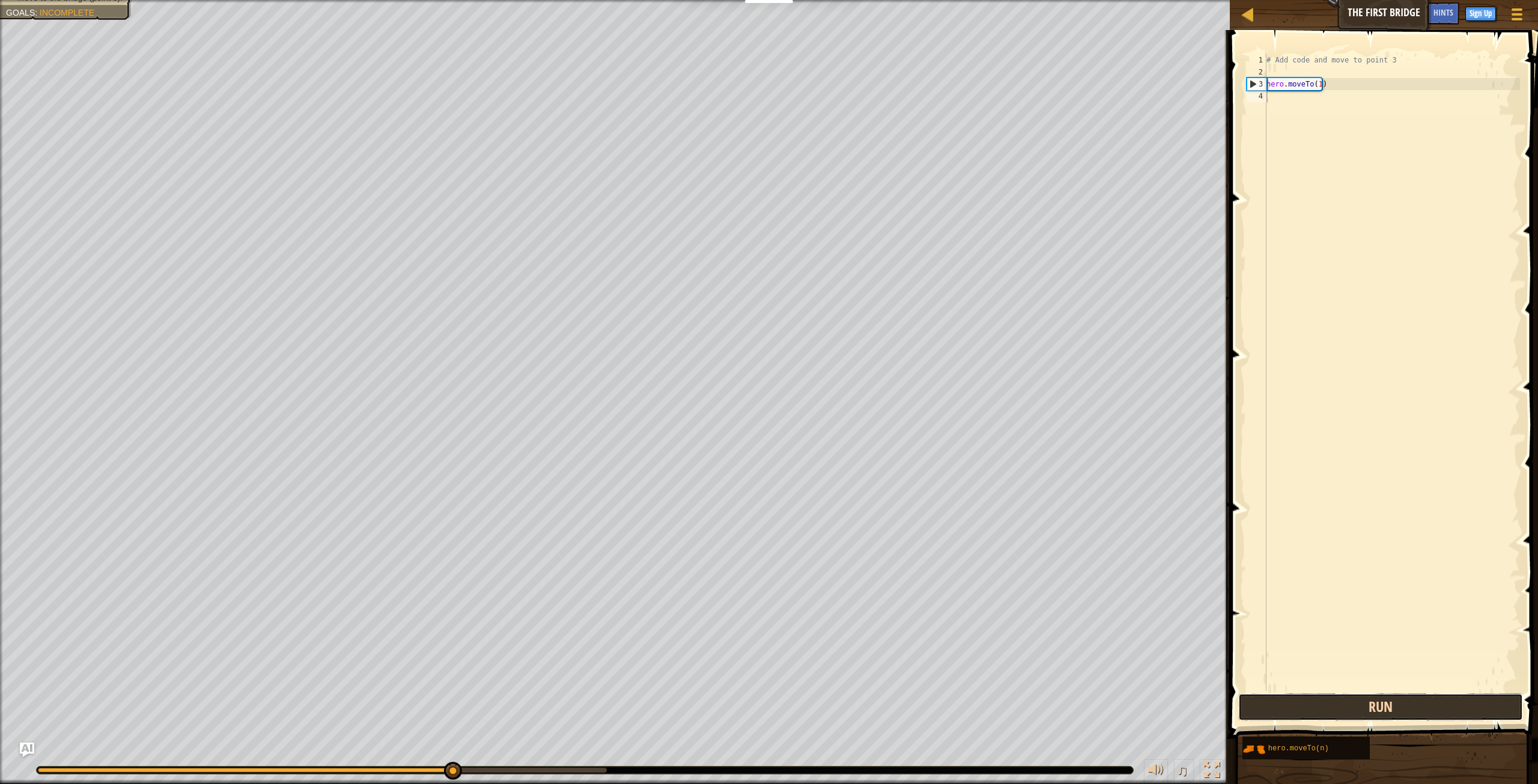
click at [1375, 709] on button "Run" at bounding box center [1381, 706] width 285 height 28
click at [1376, 709] on button "Run" at bounding box center [1381, 706] width 285 height 28
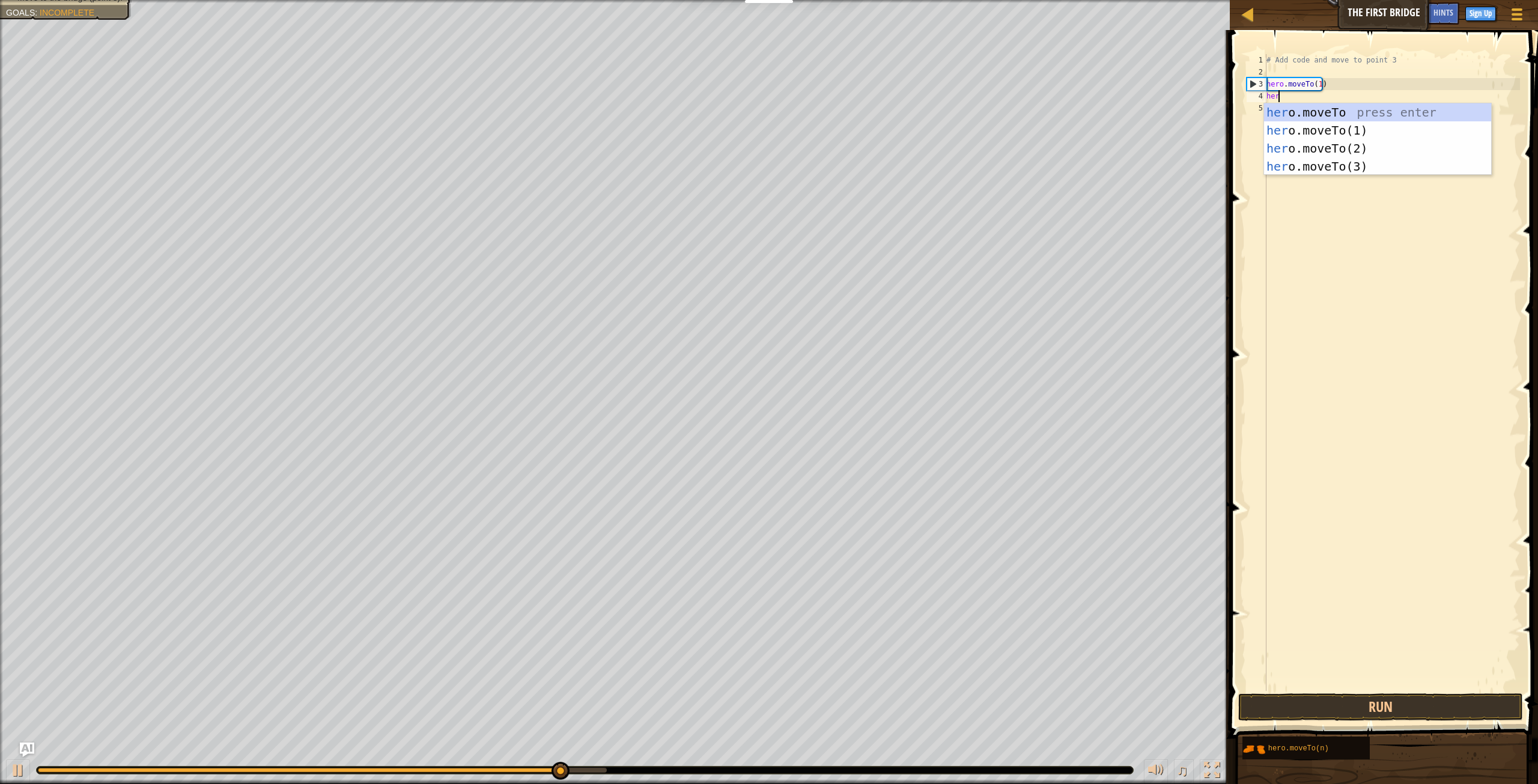
scroll to position [5, 1]
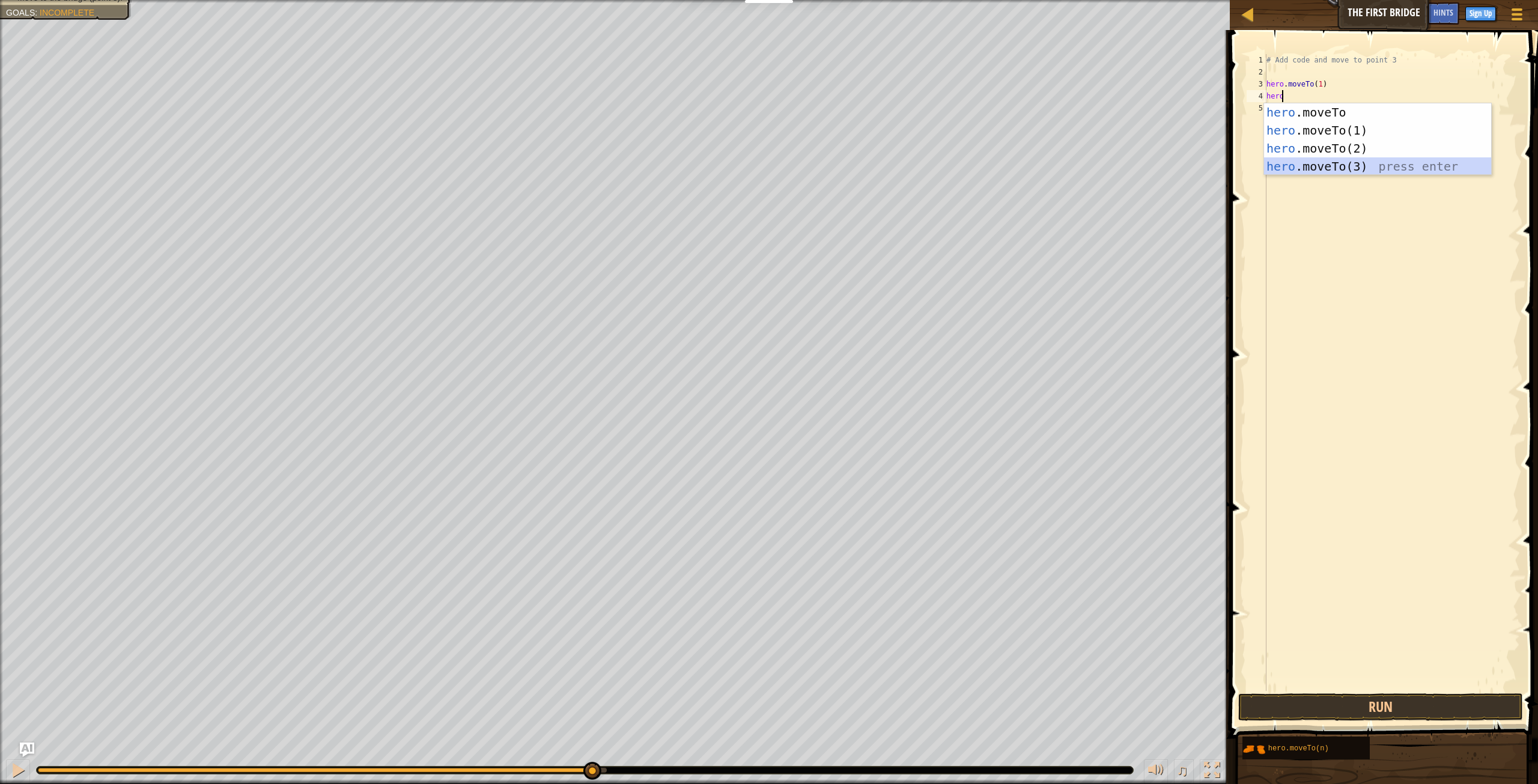
click at [1318, 169] on div "hero .moveTo press enter hero .moveTo(1) press enter hero .moveTo(2) press ente…" at bounding box center [1378, 157] width 227 height 108
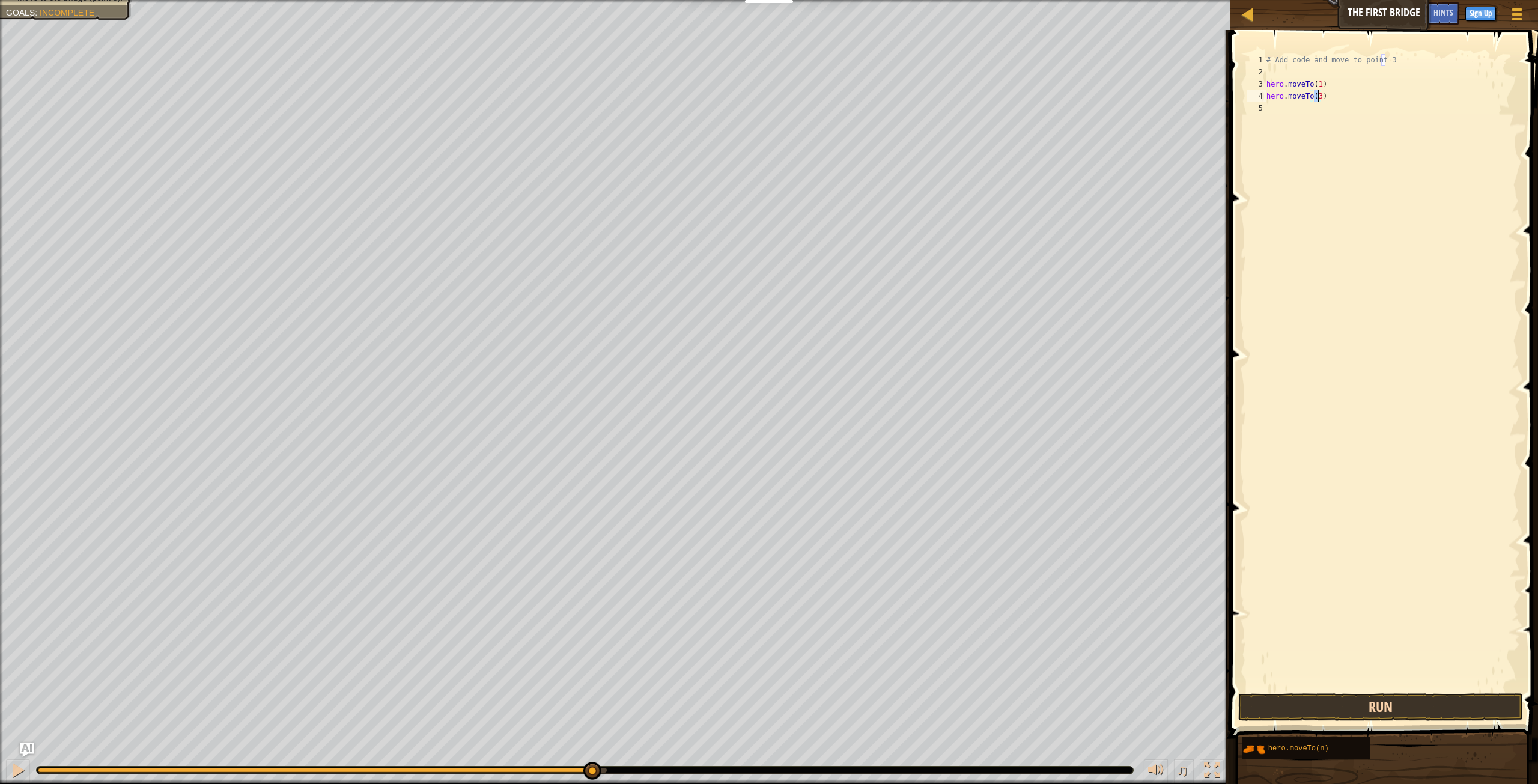
type textarea "hero.moveTo(3)"
click at [1413, 697] on button "Run" at bounding box center [1381, 706] width 285 height 28
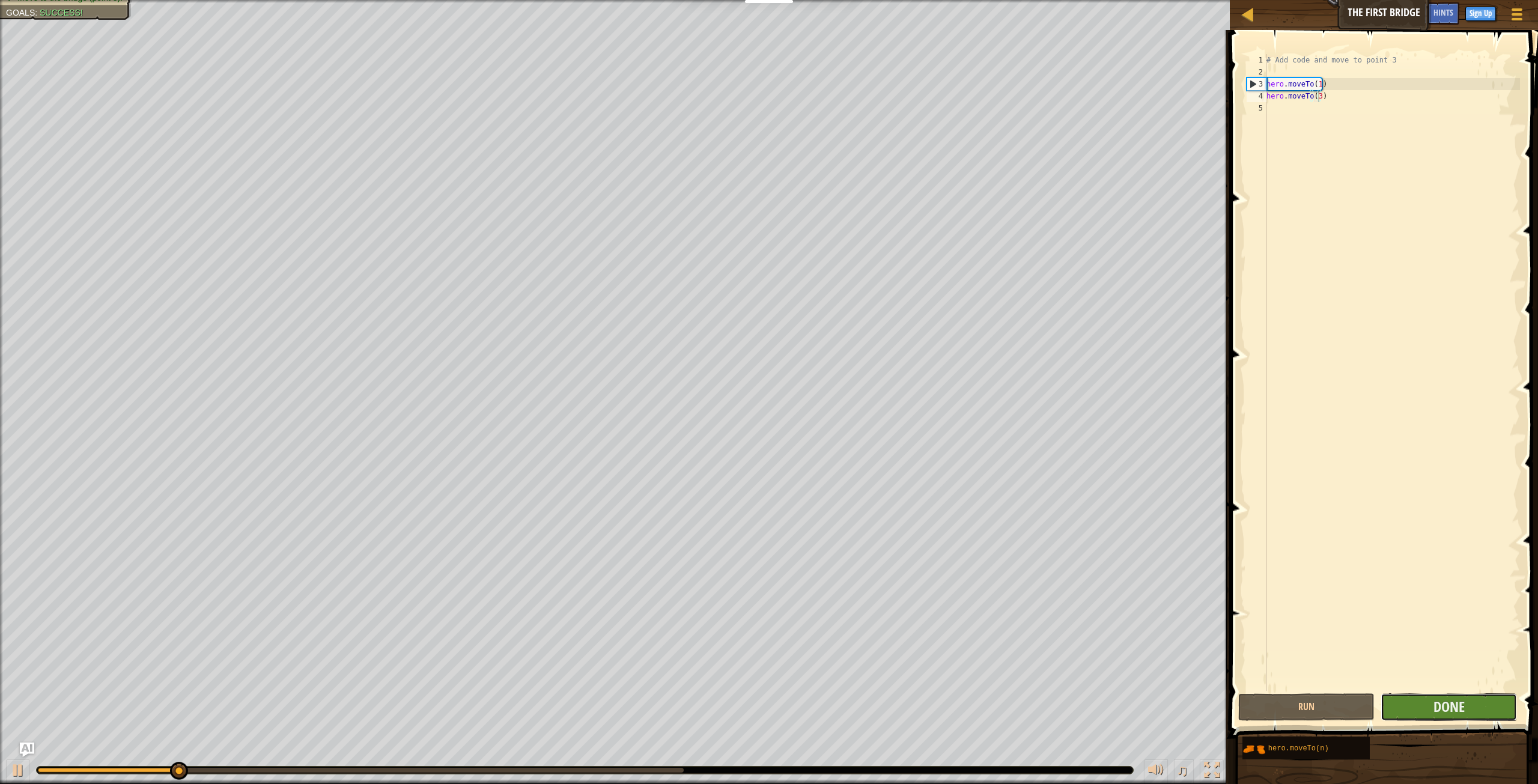
click at [1413, 706] on button "Done" at bounding box center [1448, 706] width 137 height 28
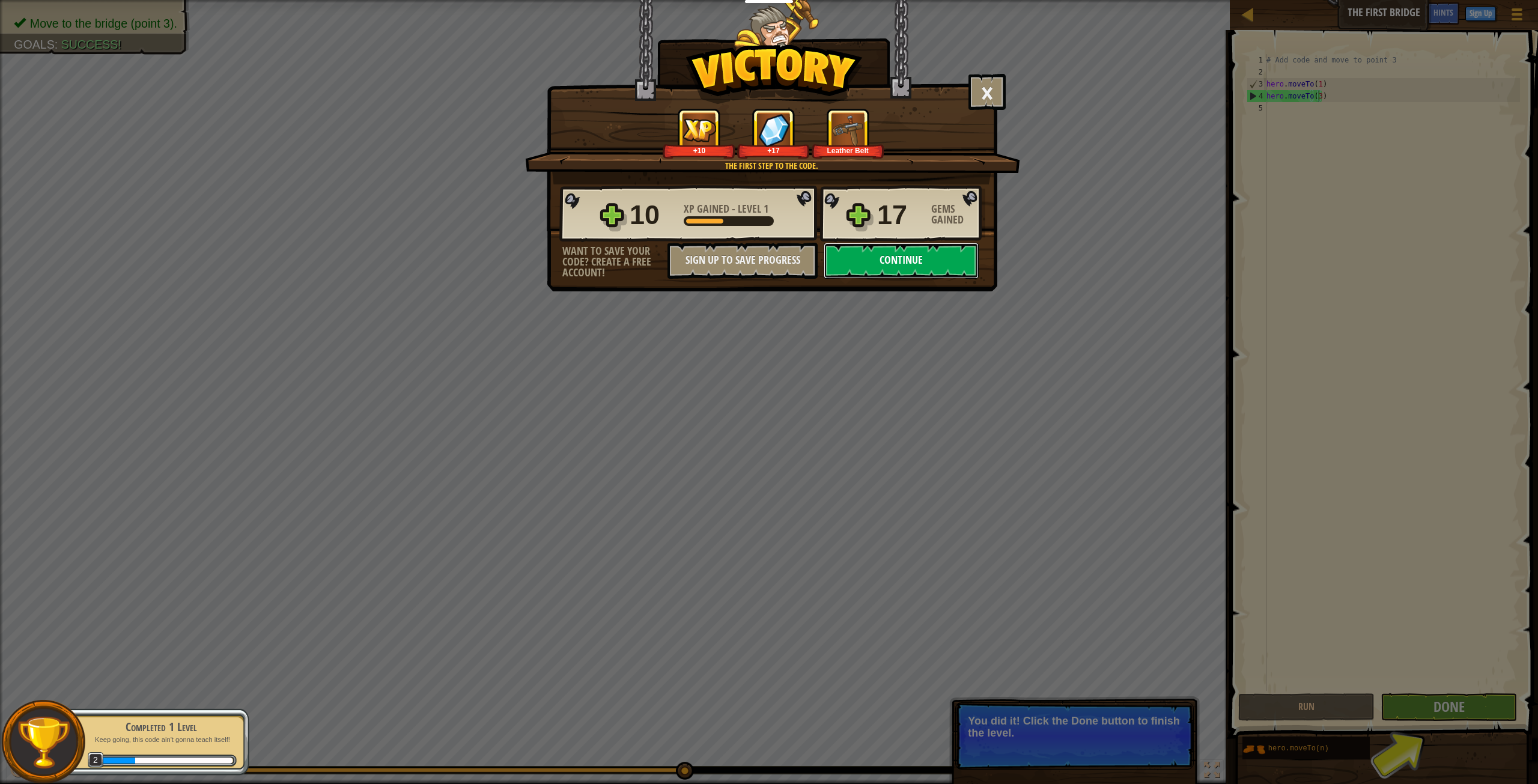
click at [880, 271] on button "Continue" at bounding box center [901, 260] width 155 height 36
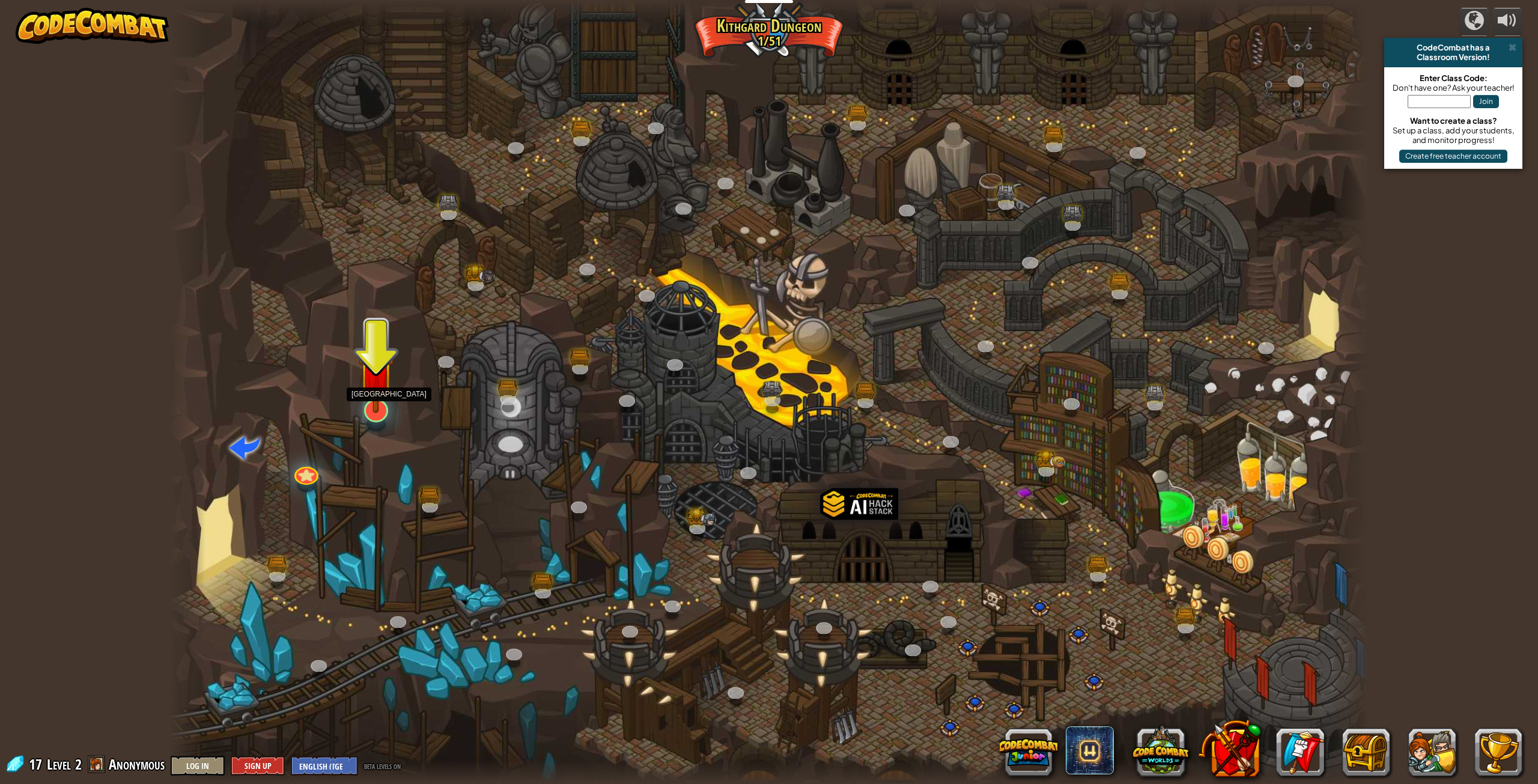
click at [378, 414] on div at bounding box center [376, 411] width 24 height 24
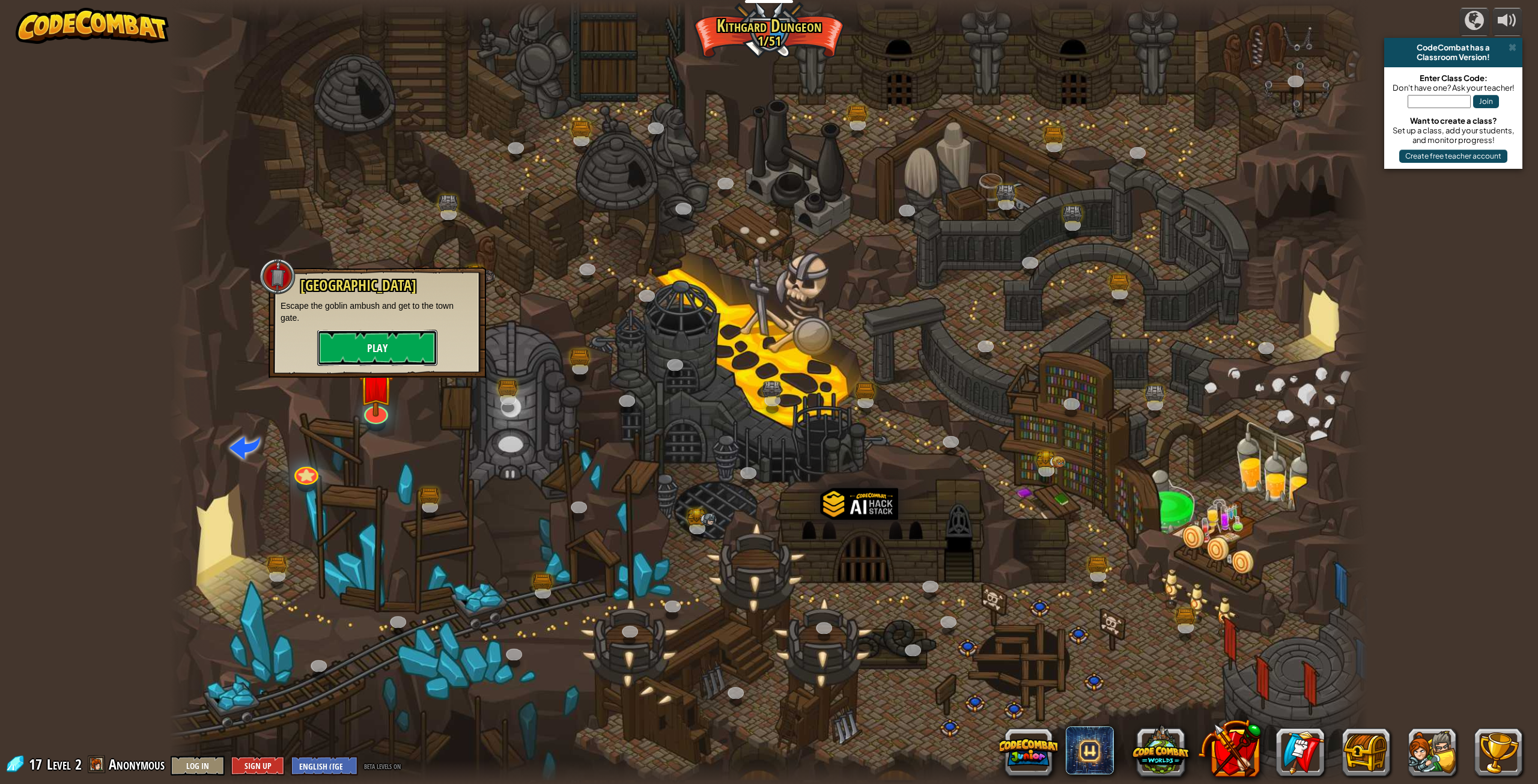
click at [398, 349] on button "Play" at bounding box center [377, 348] width 120 height 36
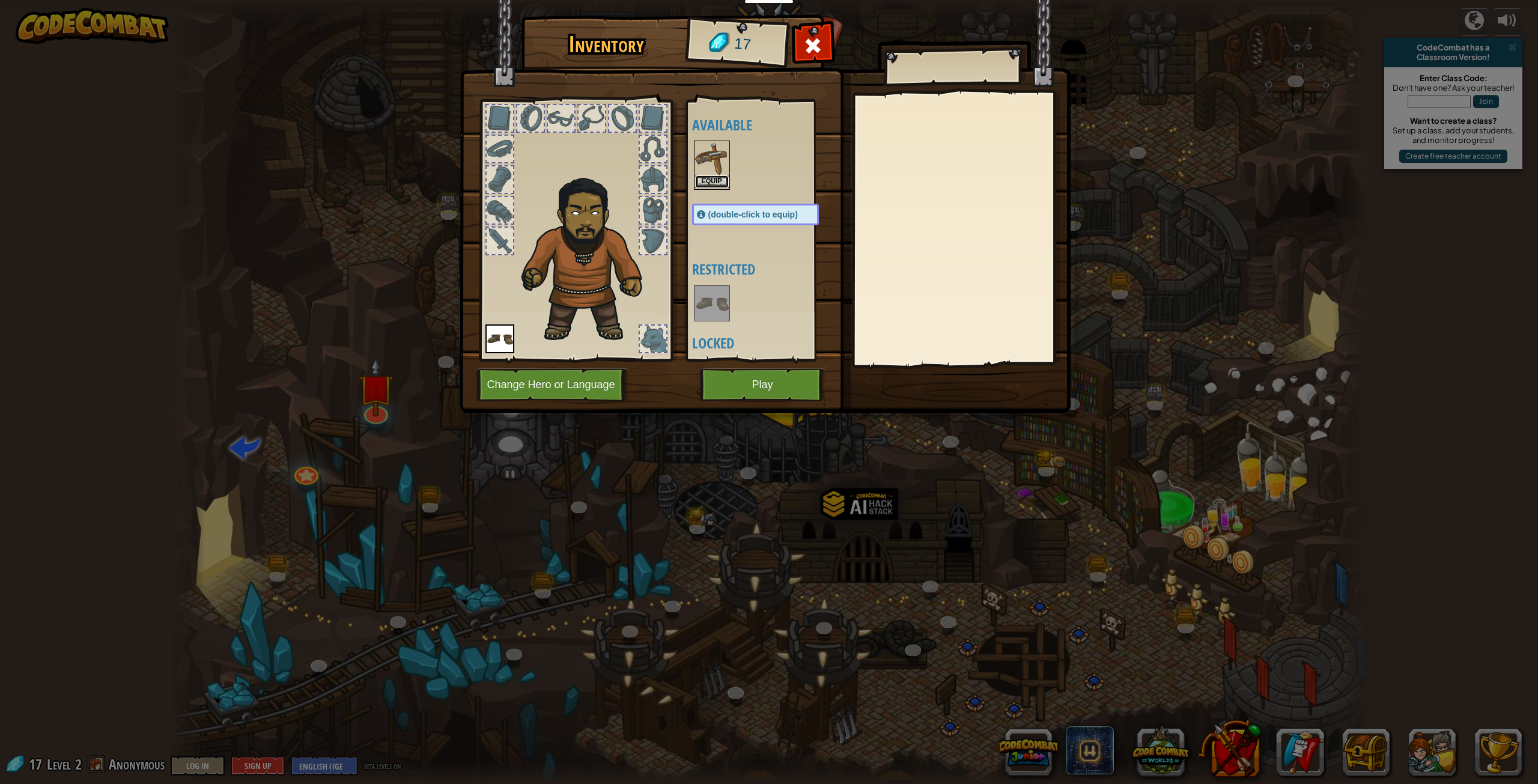
click at [716, 181] on button "Equip" at bounding box center [711, 181] width 34 height 13
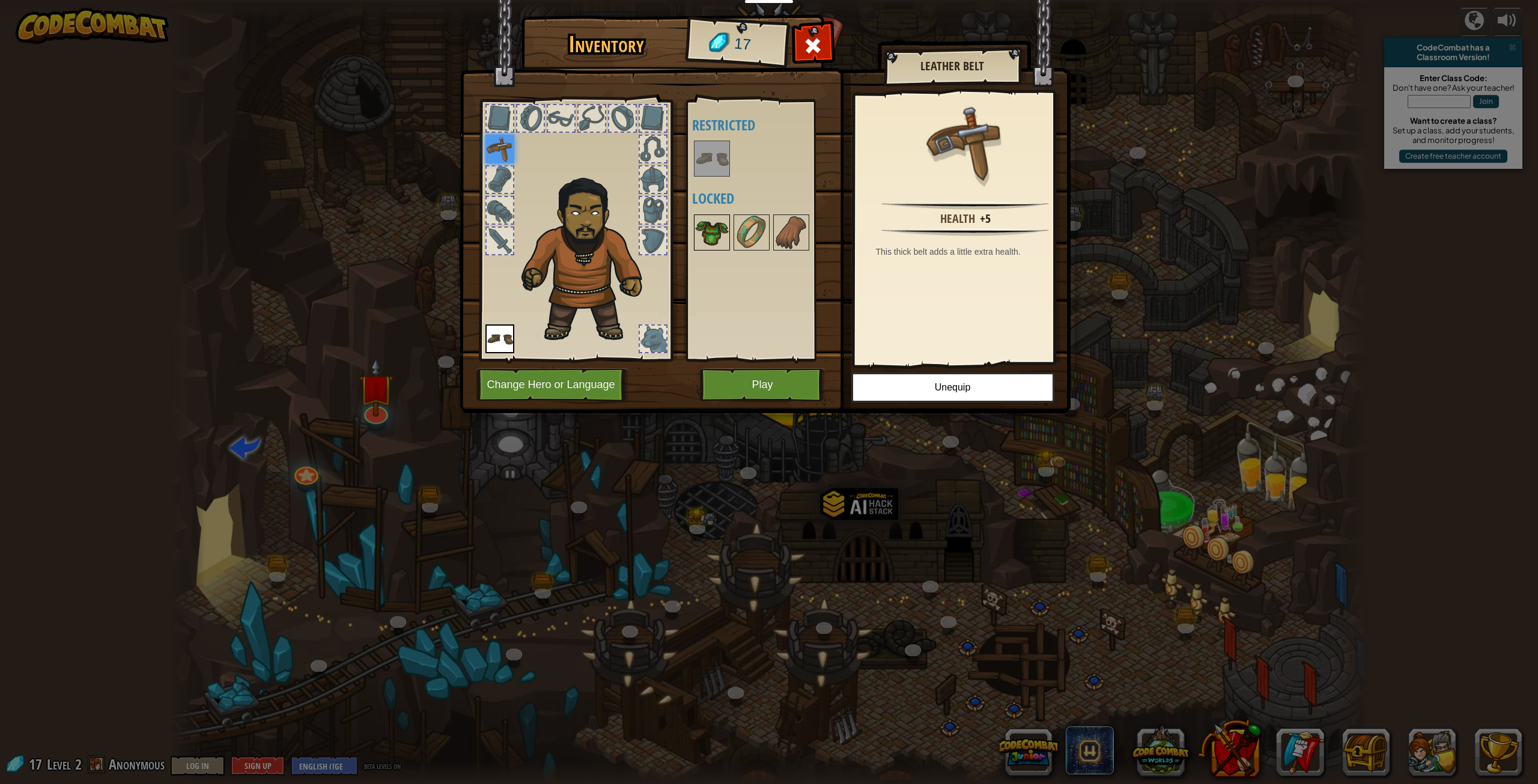
click at [716, 248] on img at bounding box center [711, 232] width 34 height 34
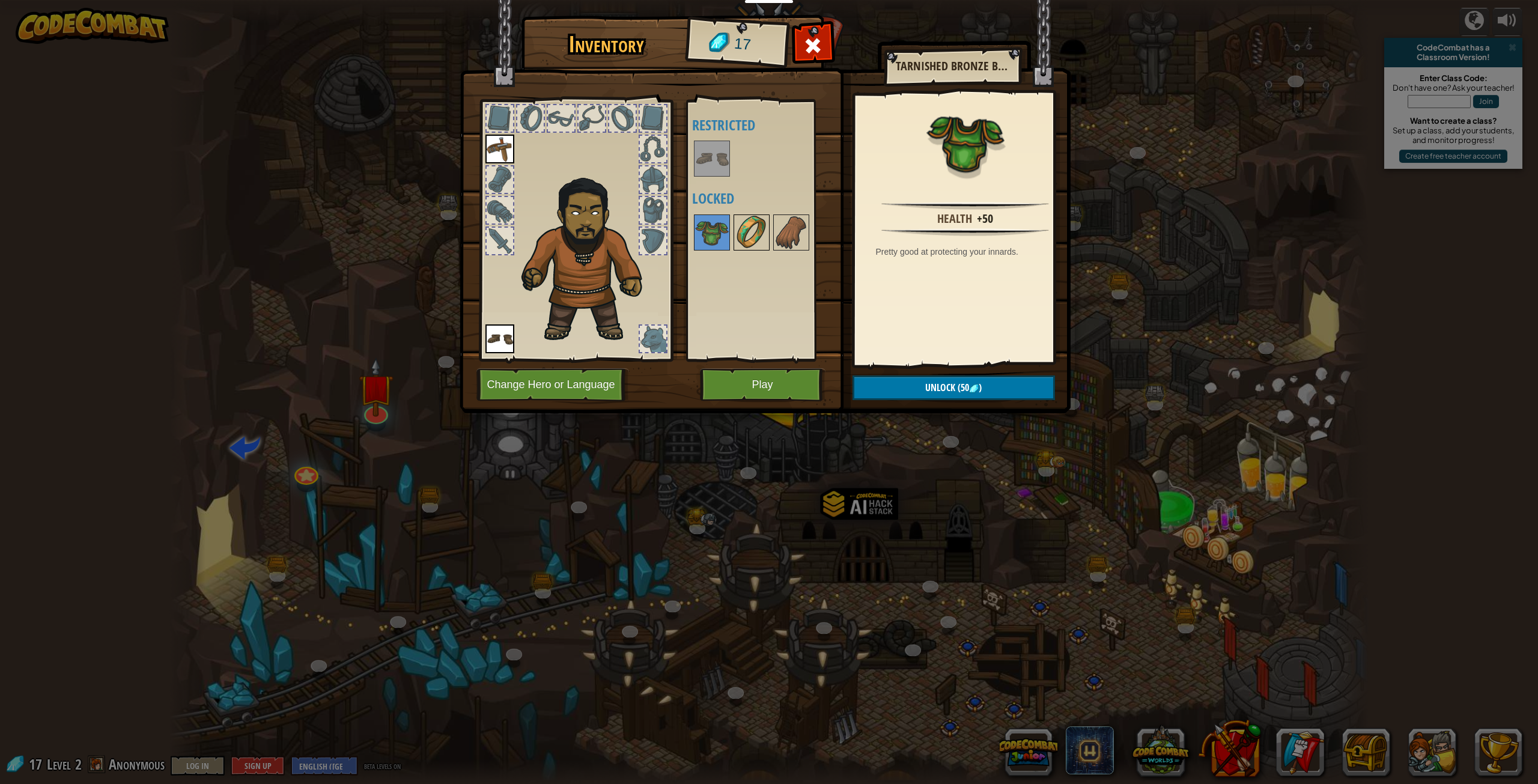
click at [745, 230] on img at bounding box center [751, 232] width 34 height 34
click at [717, 226] on img at bounding box center [711, 232] width 34 height 34
click at [747, 386] on button "Play" at bounding box center [763, 384] width 125 height 33
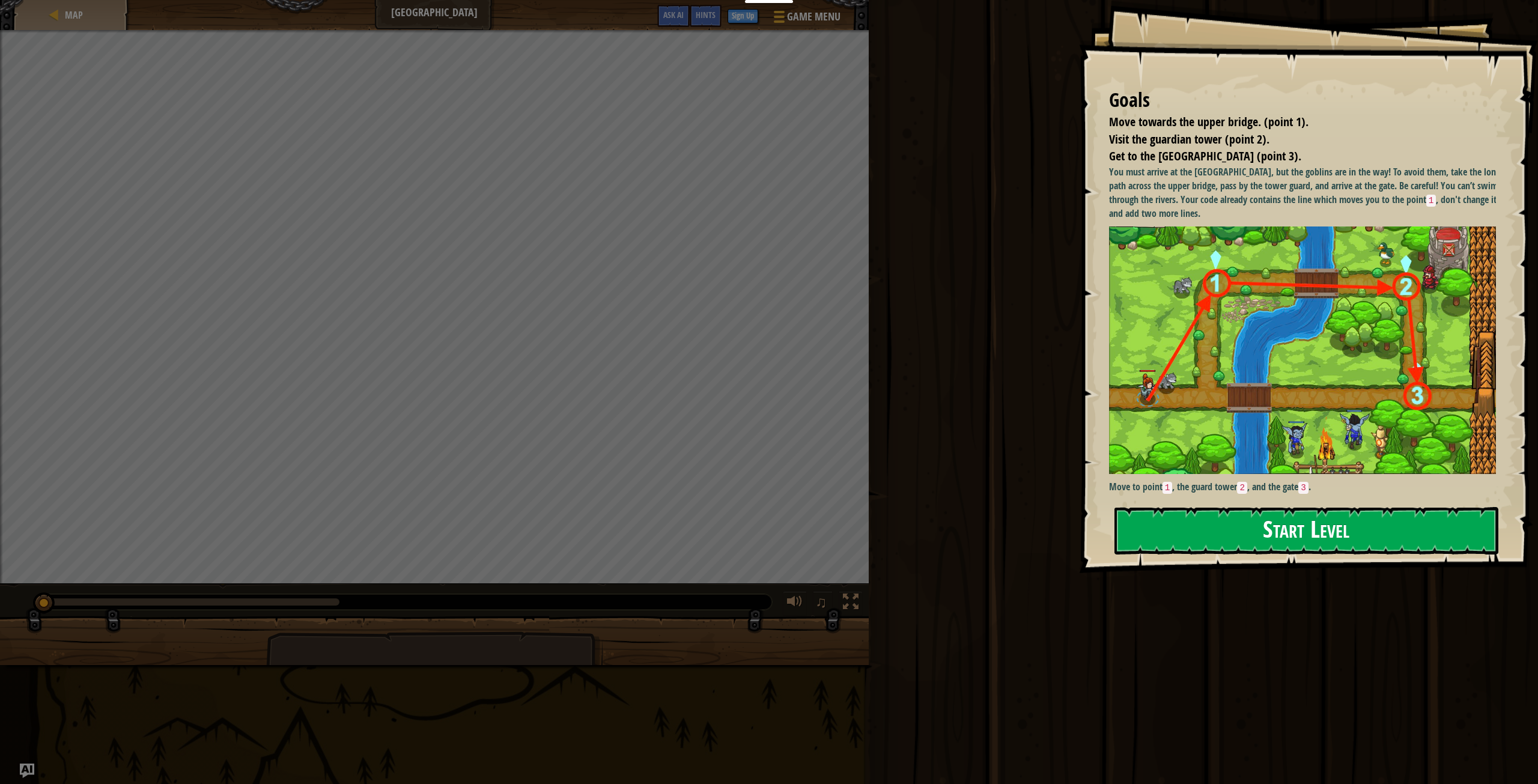
click at [1215, 550] on button "Start Level" at bounding box center [1306, 530] width 384 height 48
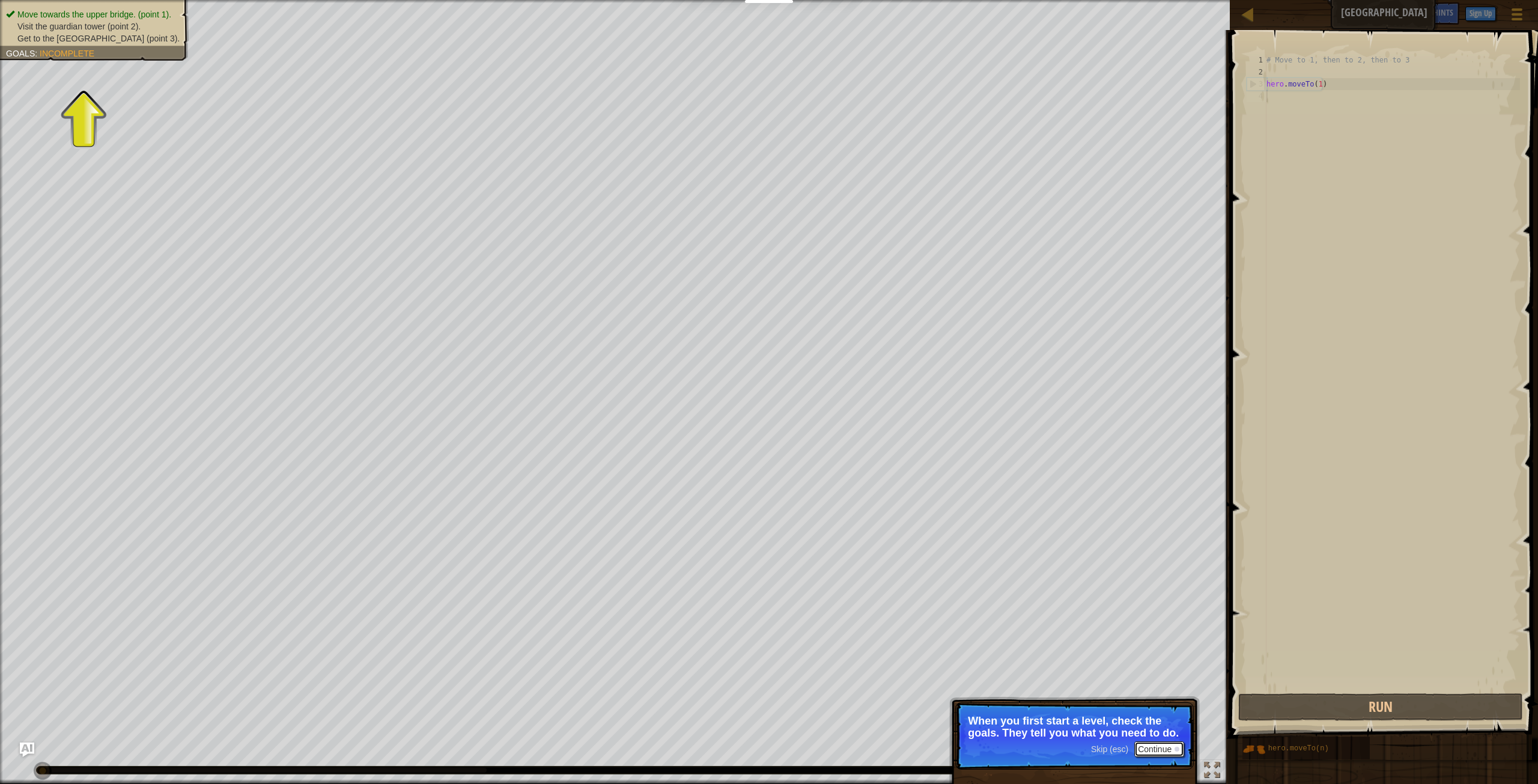
click at [1153, 748] on button "Continue" at bounding box center [1159, 748] width 50 height 16
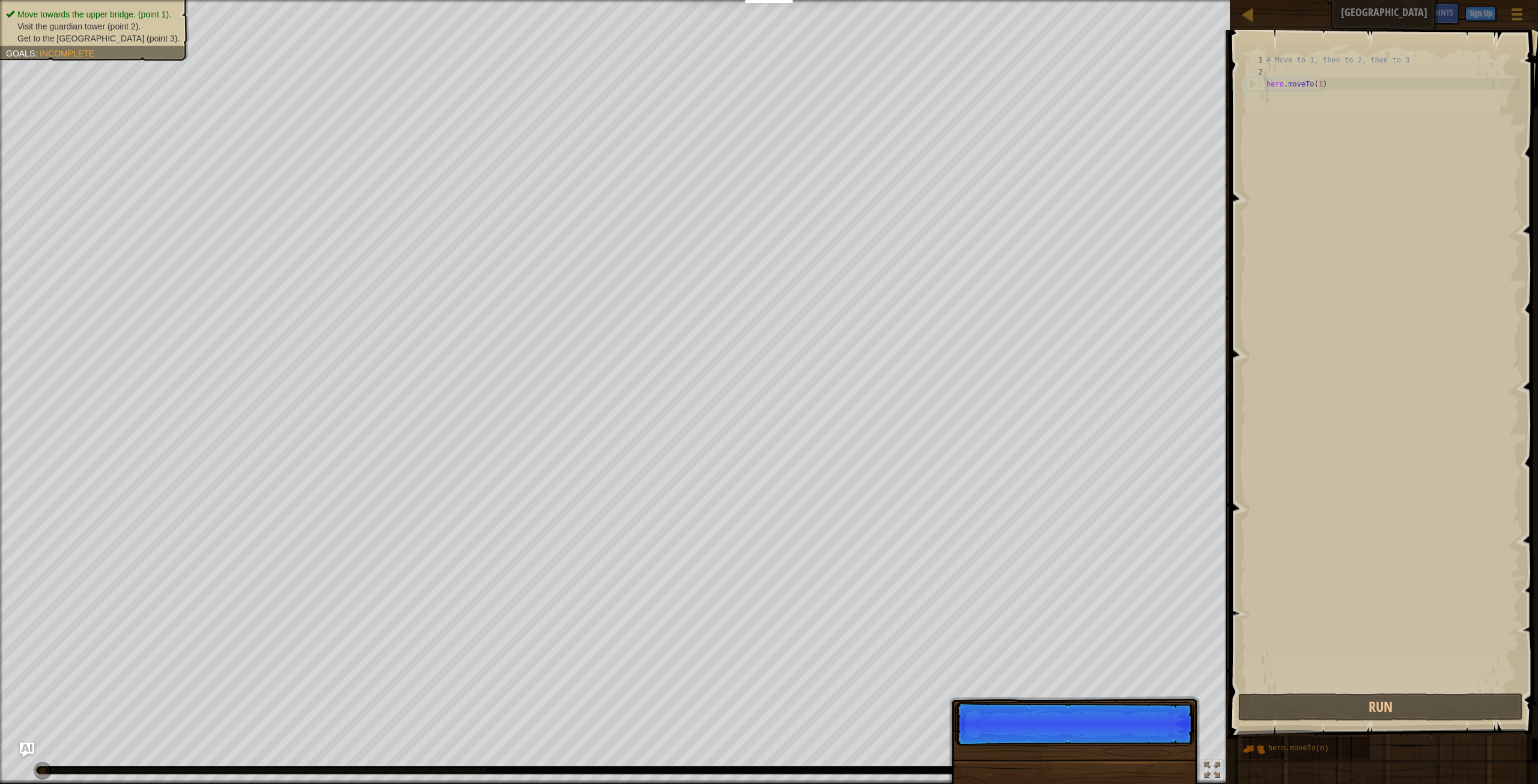
scroll to position [5, 0]
click at [1139, 735] on button "Continue" at bounding box center [1159, 736] width 50 height 16
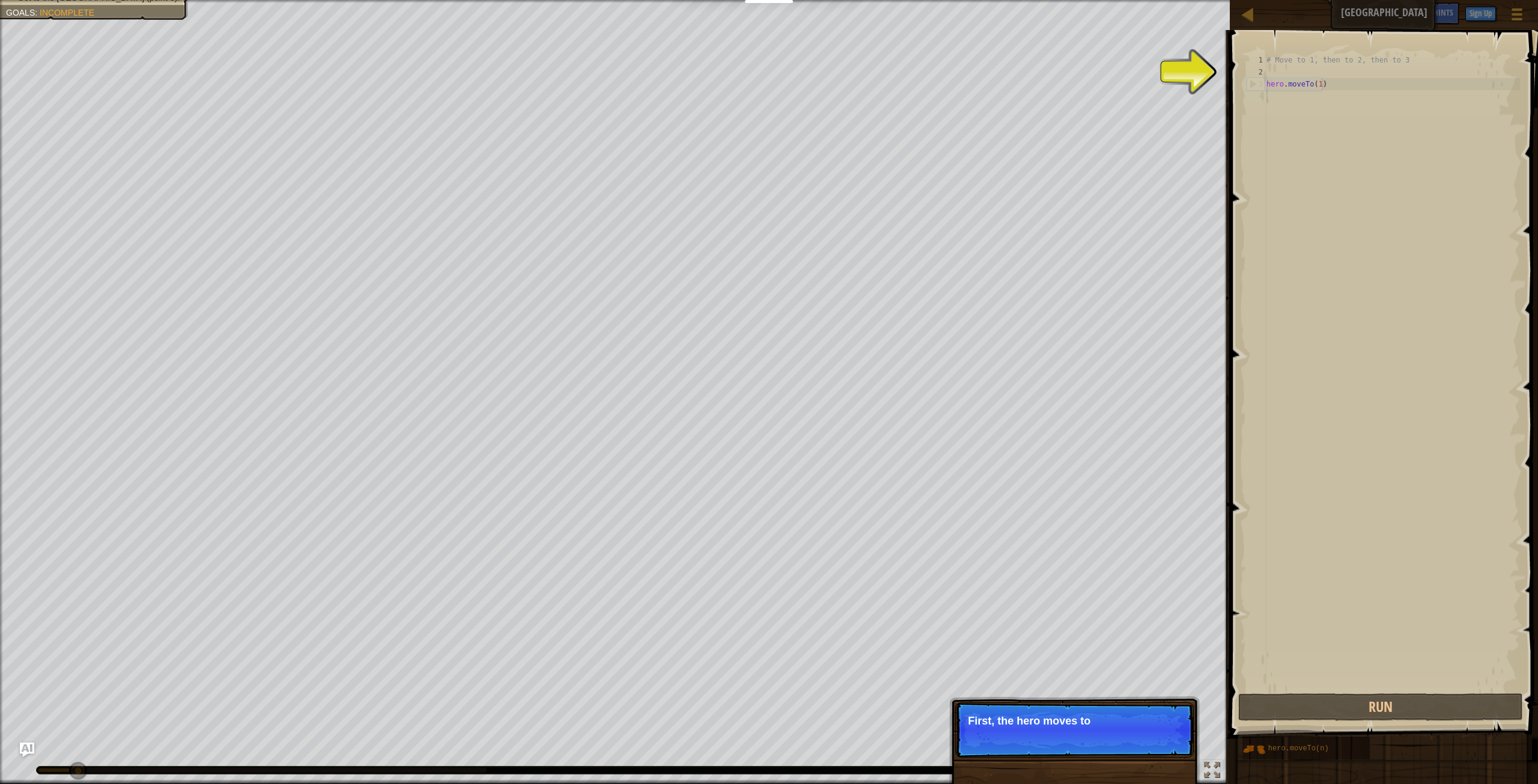
click at [1140, 734] on p "Skip (esc) Continue First, the hero moves to" at bounding box center [1075, 730] width 239 height 55
click at [1140, 734] on p "Skip (esc) Continue First, the hero moves to point 1 . It's" at bounding box center [1075, 730] width 239 height 57
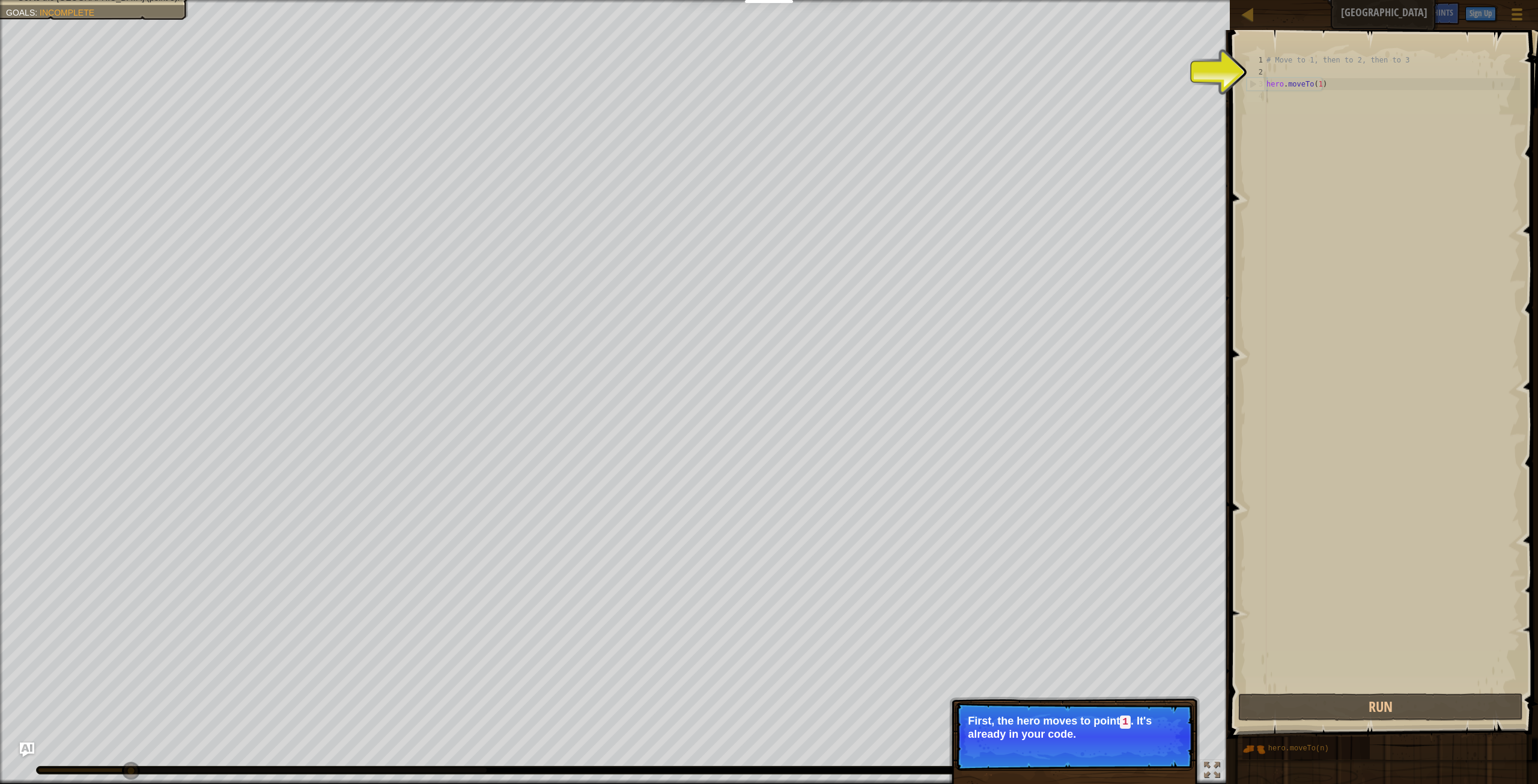
click at [1145, 728] on p "First, the hero moves to point 1 . It's already in your code." at bounding box center [1075, 727] width 213 height 25
click at [1165, 754] on button "Continue" at bounding box center [1159, 750] width 50 height 16
click at [1172, 750] on button "Continue" at bounding box center [1159, 748] width 50 height 16
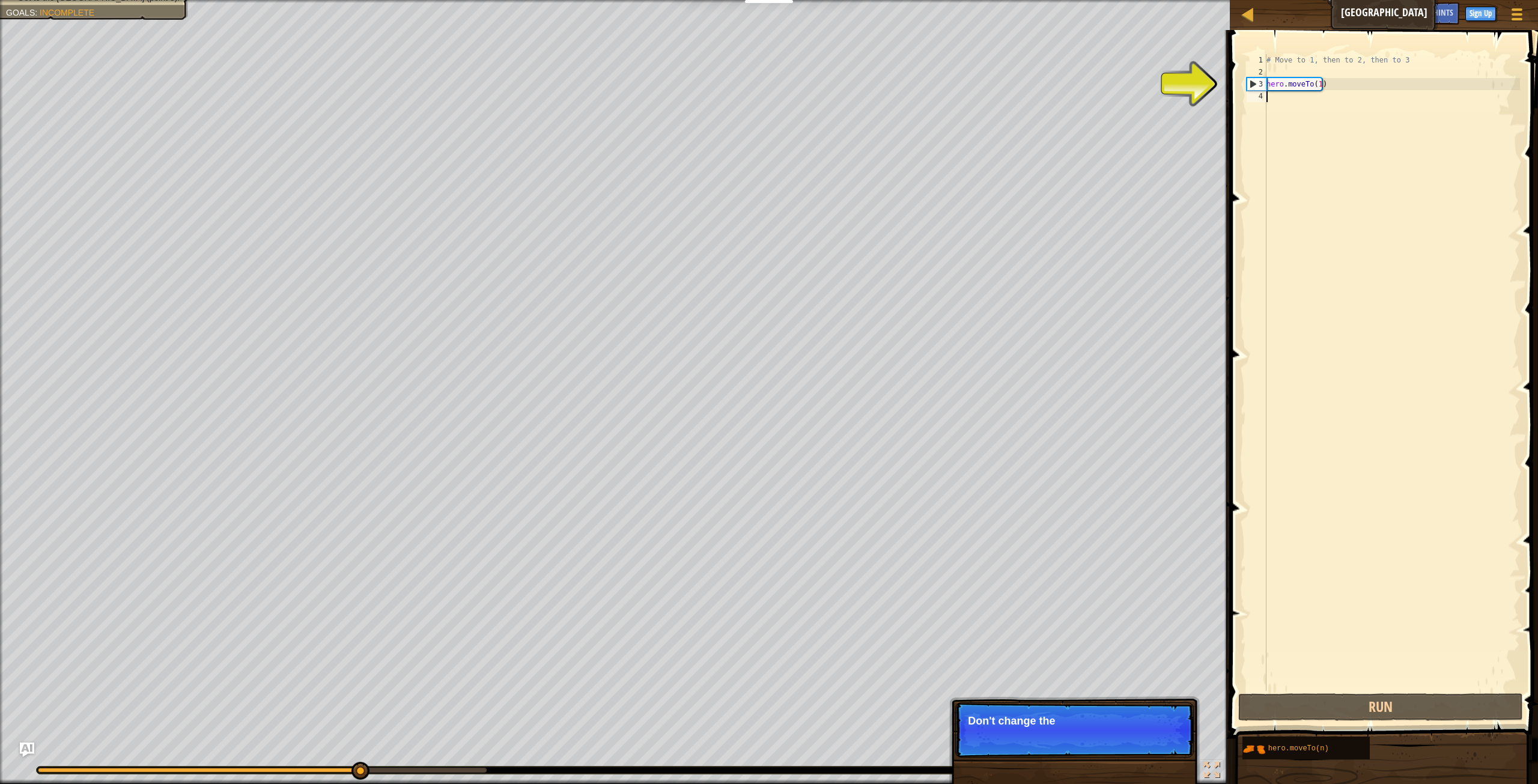
click at [1175, 744] on p "Skip (esc) Continue Don't change the" at bounding box center [1075, 730] width 239 height 55
click at [1175, 743] on p "Skip (esc) Continue Don't change the given code. Just type" at bounding box center [1075, 730] width 239 height 55
click at [1175, 743] on button "Continue" at bounding box center [1159, 748] width 50 height 16
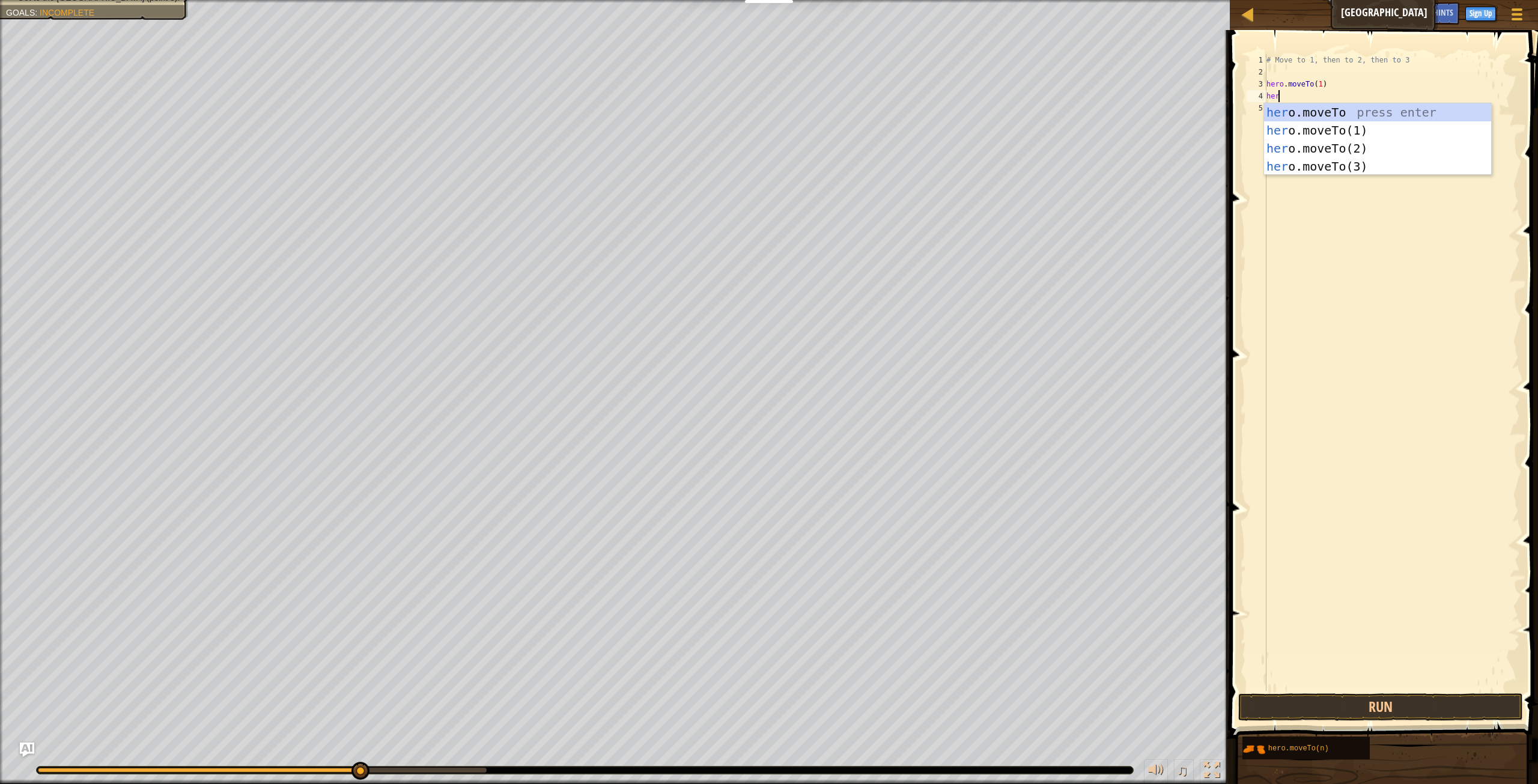
scroll to position [5, 1]
click at [1365, 161] on div "hero .moveTo press enter hero .moveTo(1) press enter hero .moveTo(2) press ente…" at bounding box center [1378, 157] width 227 height 108
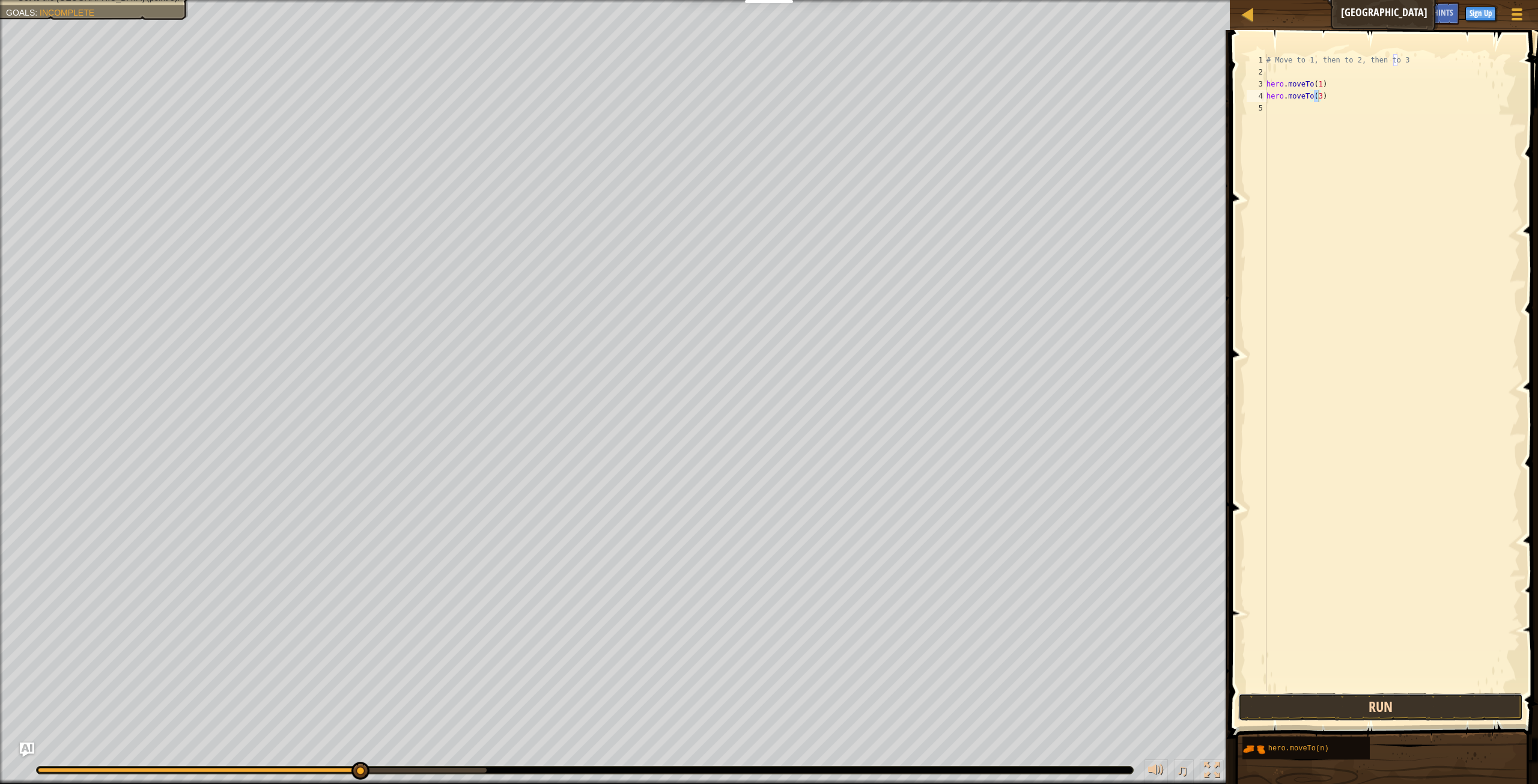
click at [1370, 697] on button "Run" at bounding box center [1381, 706] width 285 height 28
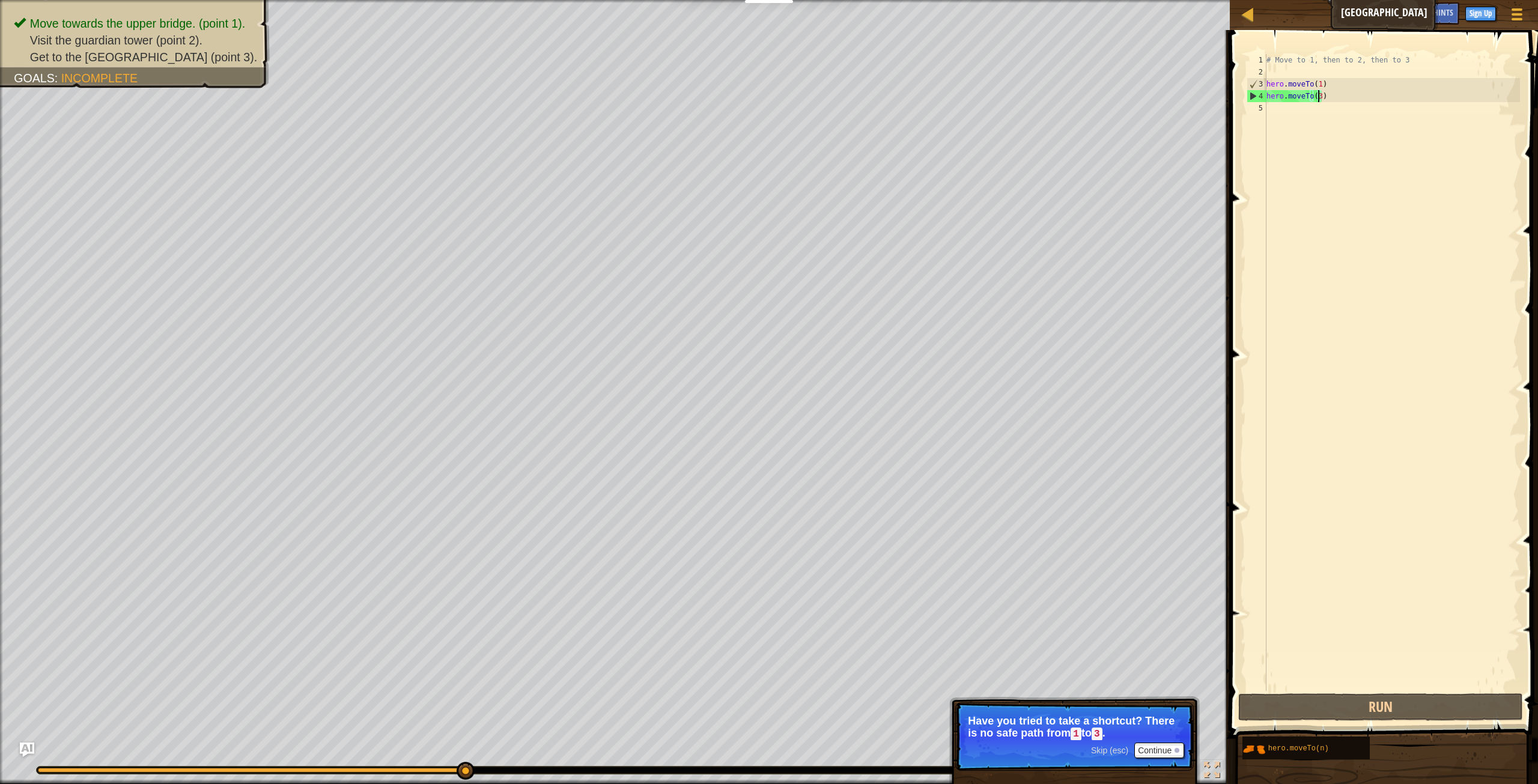
scroll to position [5, 4]
type textarea "hero.moveTo(2)"
click at [1327, 706] on button "Run" at bounding box center [1381, 706] width 285 height 28
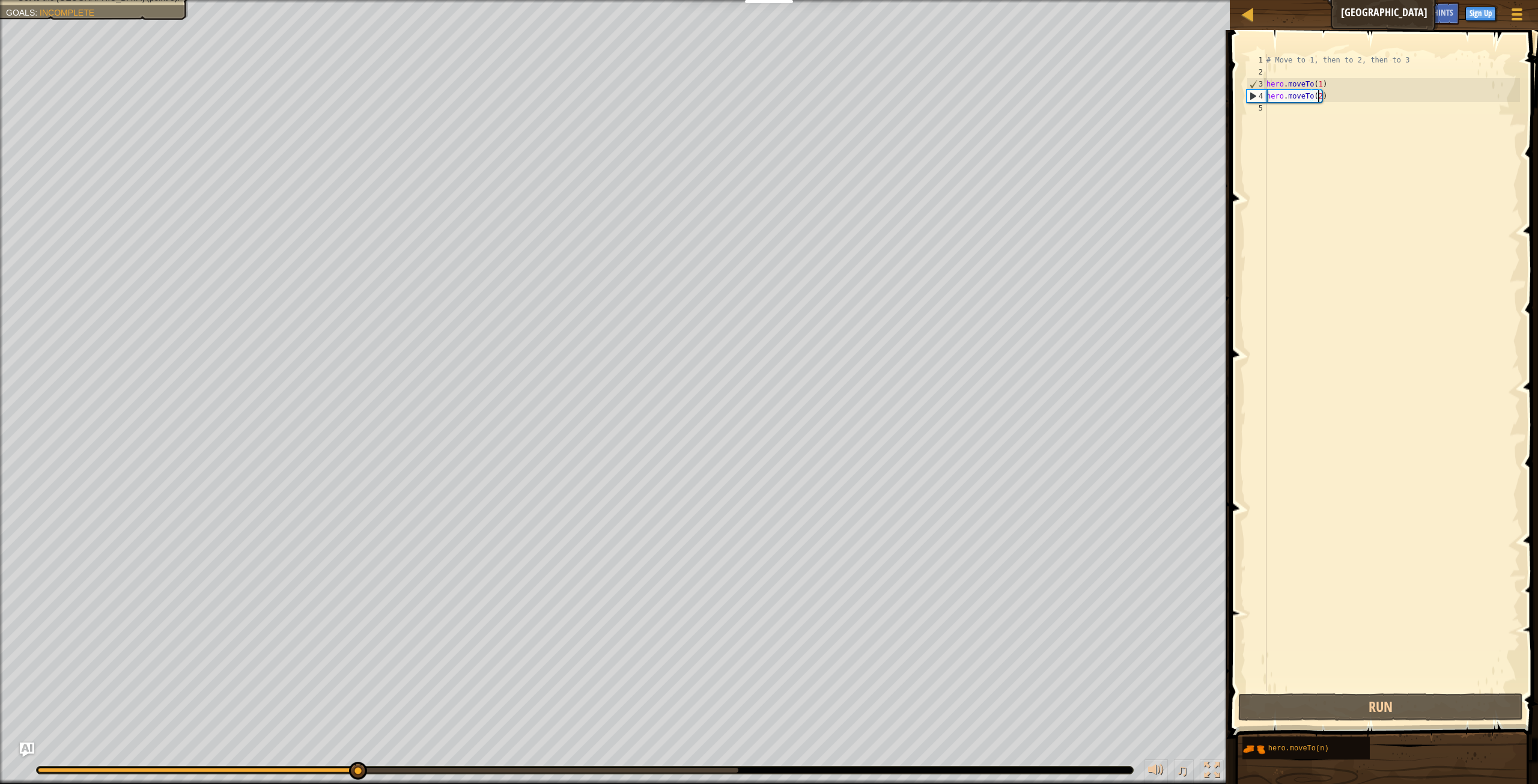
click at [1343, 117] on div "# Move to 1, then to 2, then to 3 hero . moveTo ( 1 ) hero . moveTo ( 2 )" at bounding box center [1392, 384] width 256 height 661
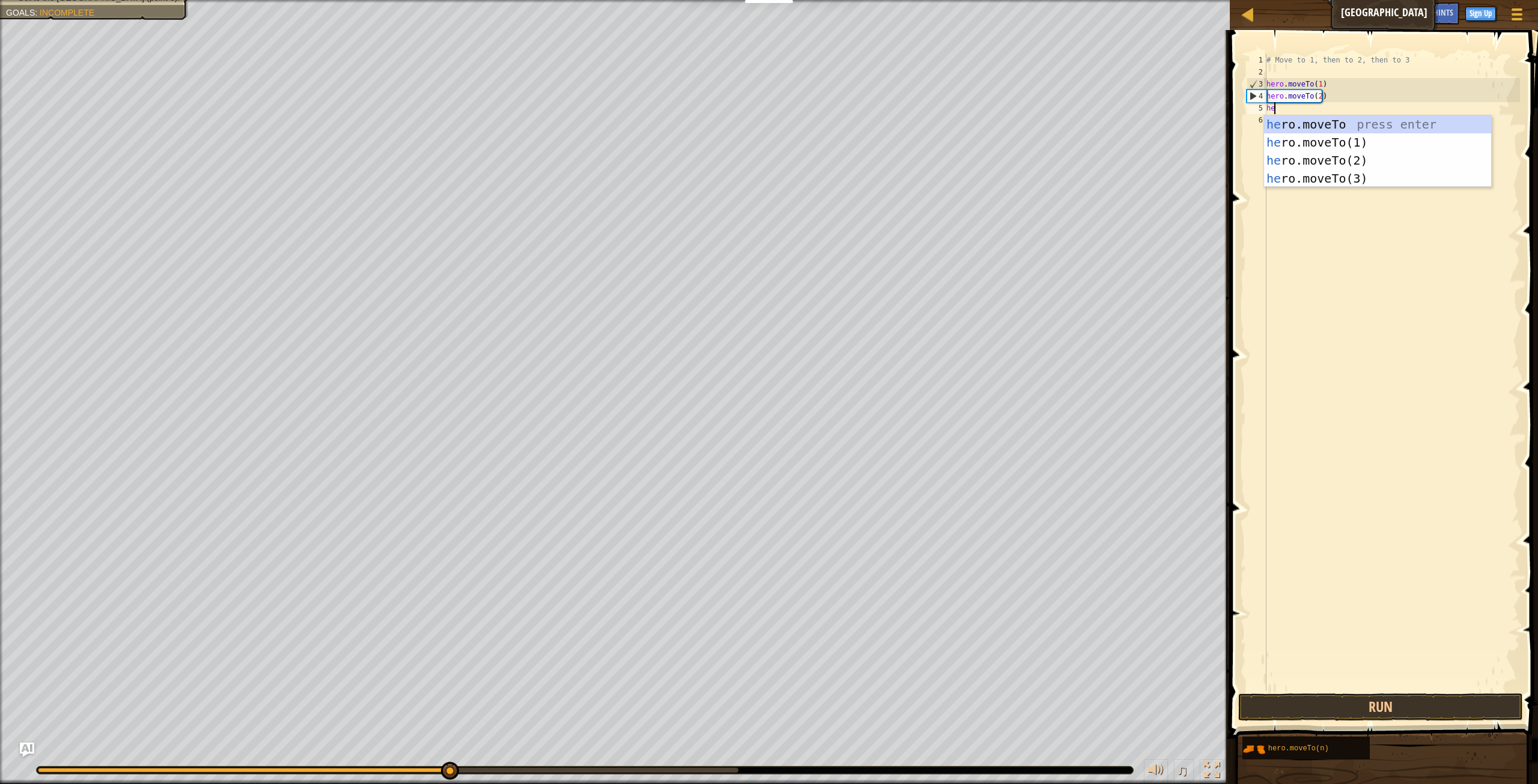
scroll to position [5, 1]
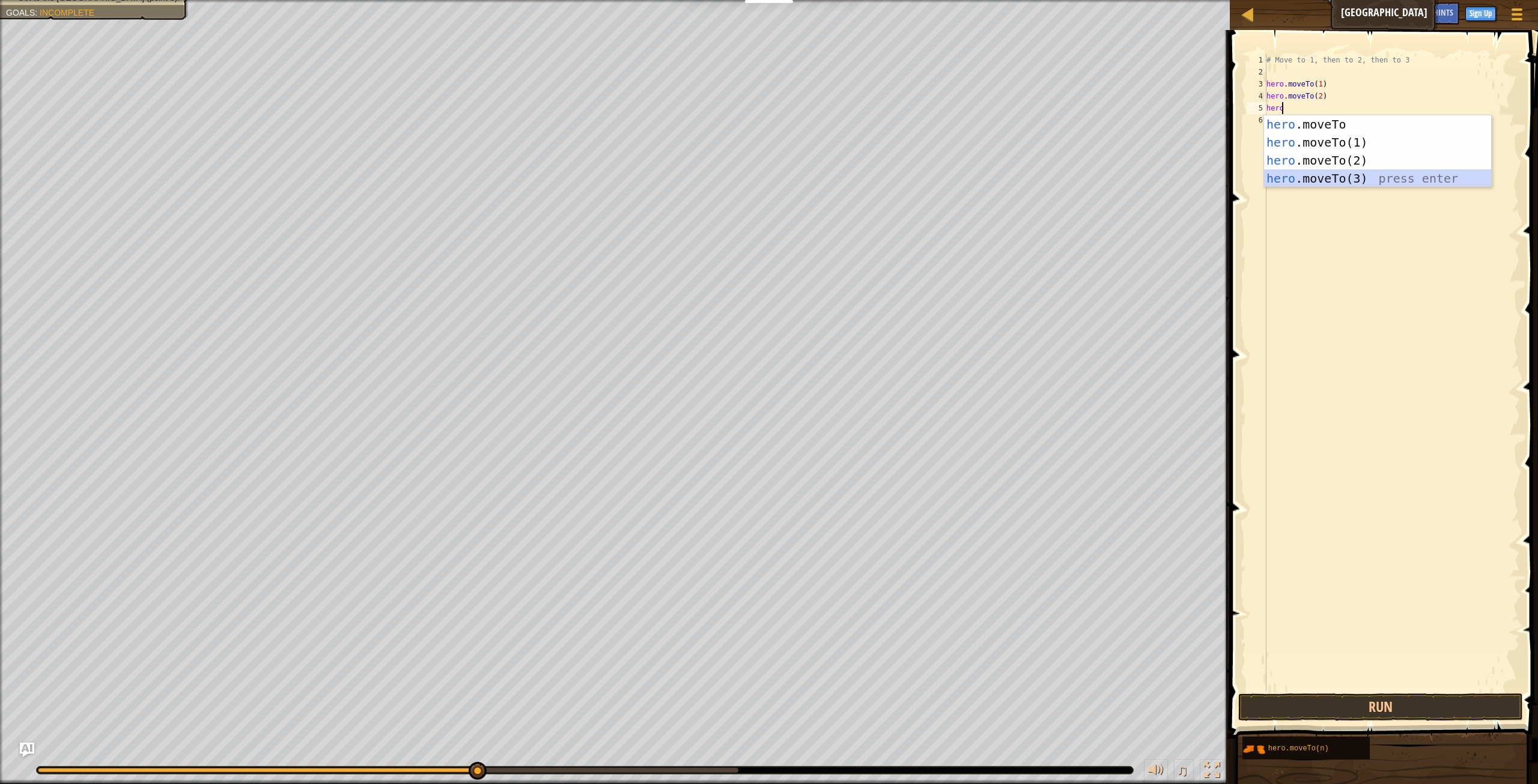
click at [1302, 184] on div "hero .moveTo press enter hero .moveTo(1) press enter hero .moveTo(2) press ente…" at bounding box center [1378, 169] width 227 height 108
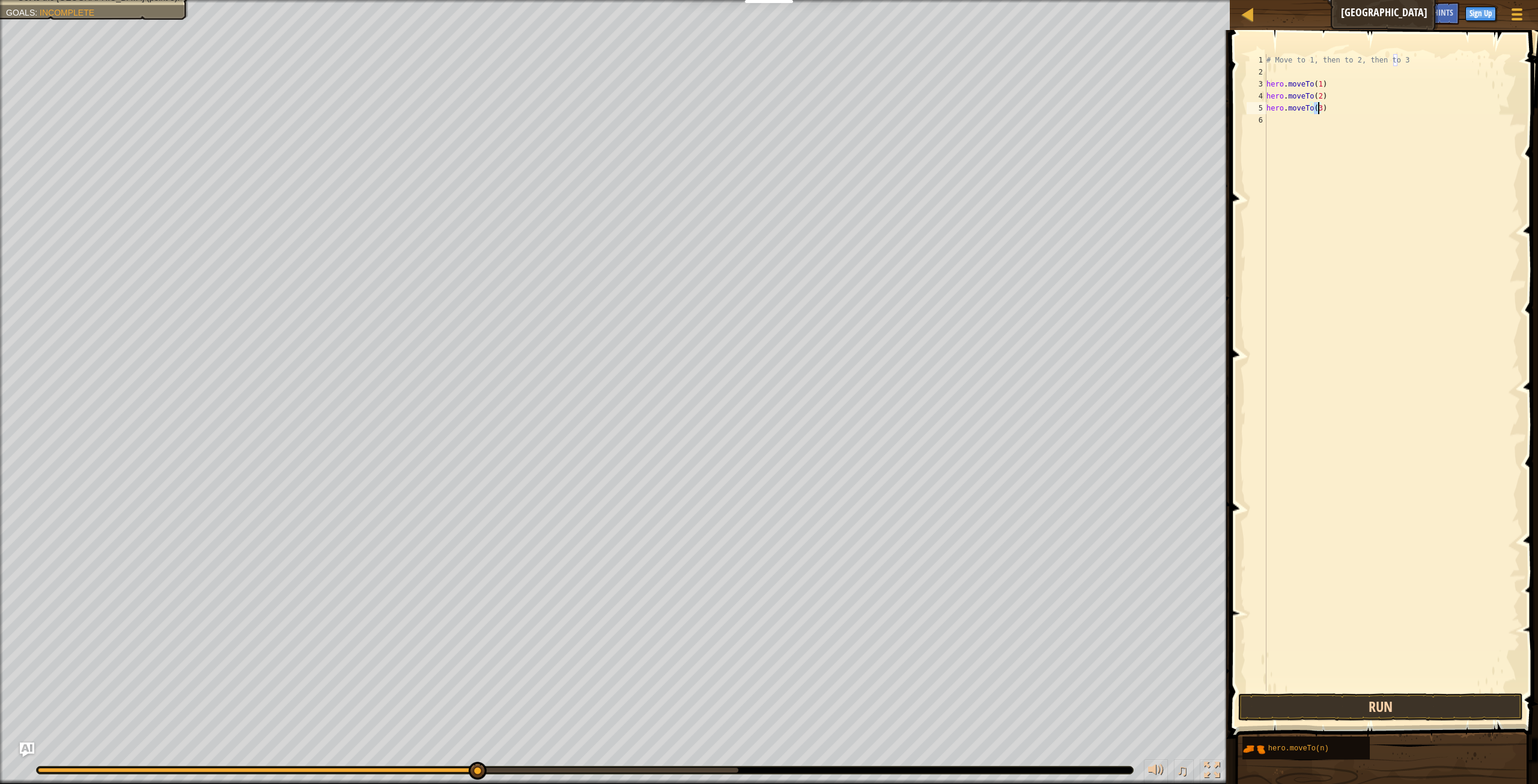
type textarea "hero.moveTo(3)"
click at [1338, 710] on button "Run" at bounding box center [1381, 706] width 285 height 28
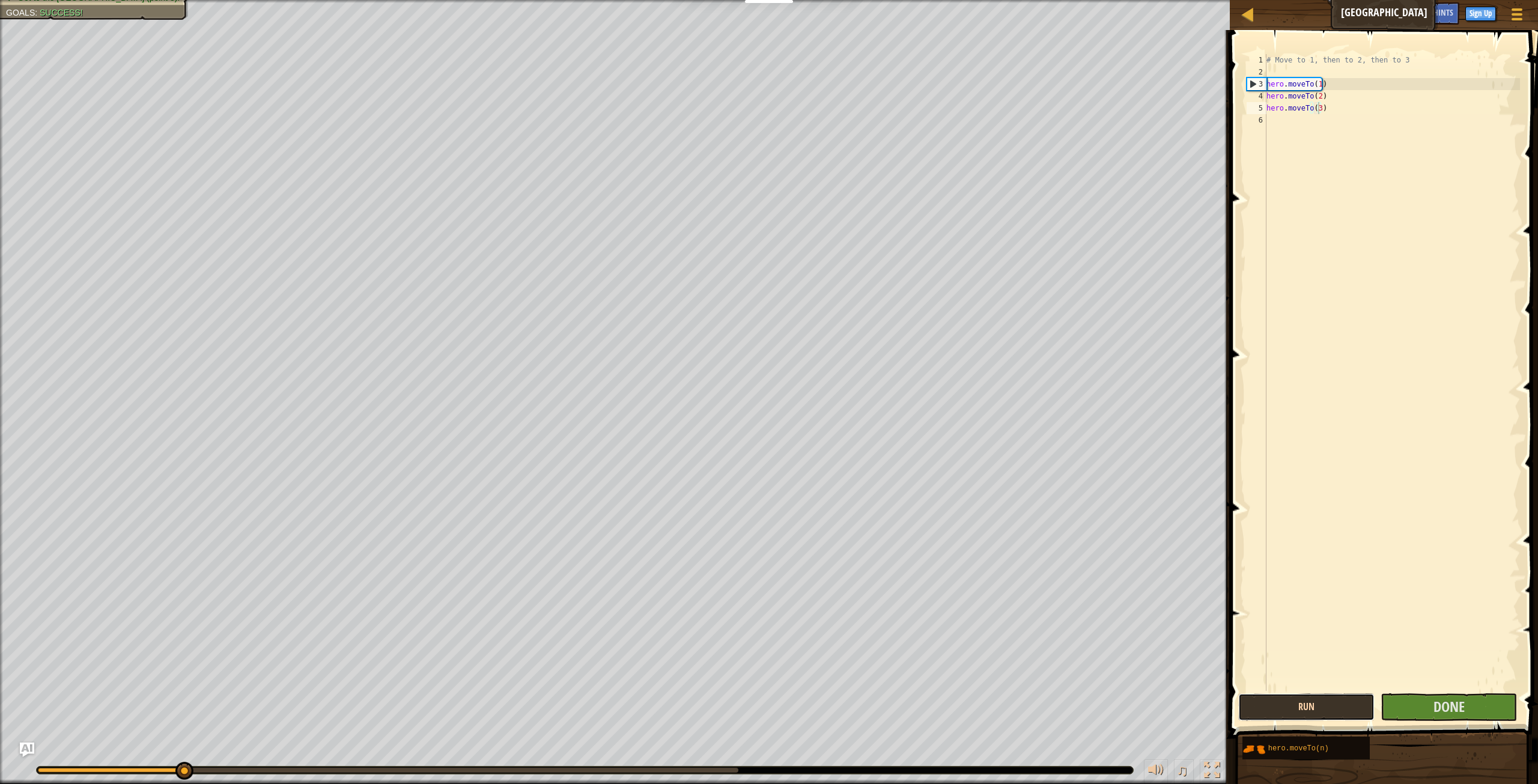
click at [1338, 710] on button "Run" at bounding box center [1306, 706] width 137 height 28
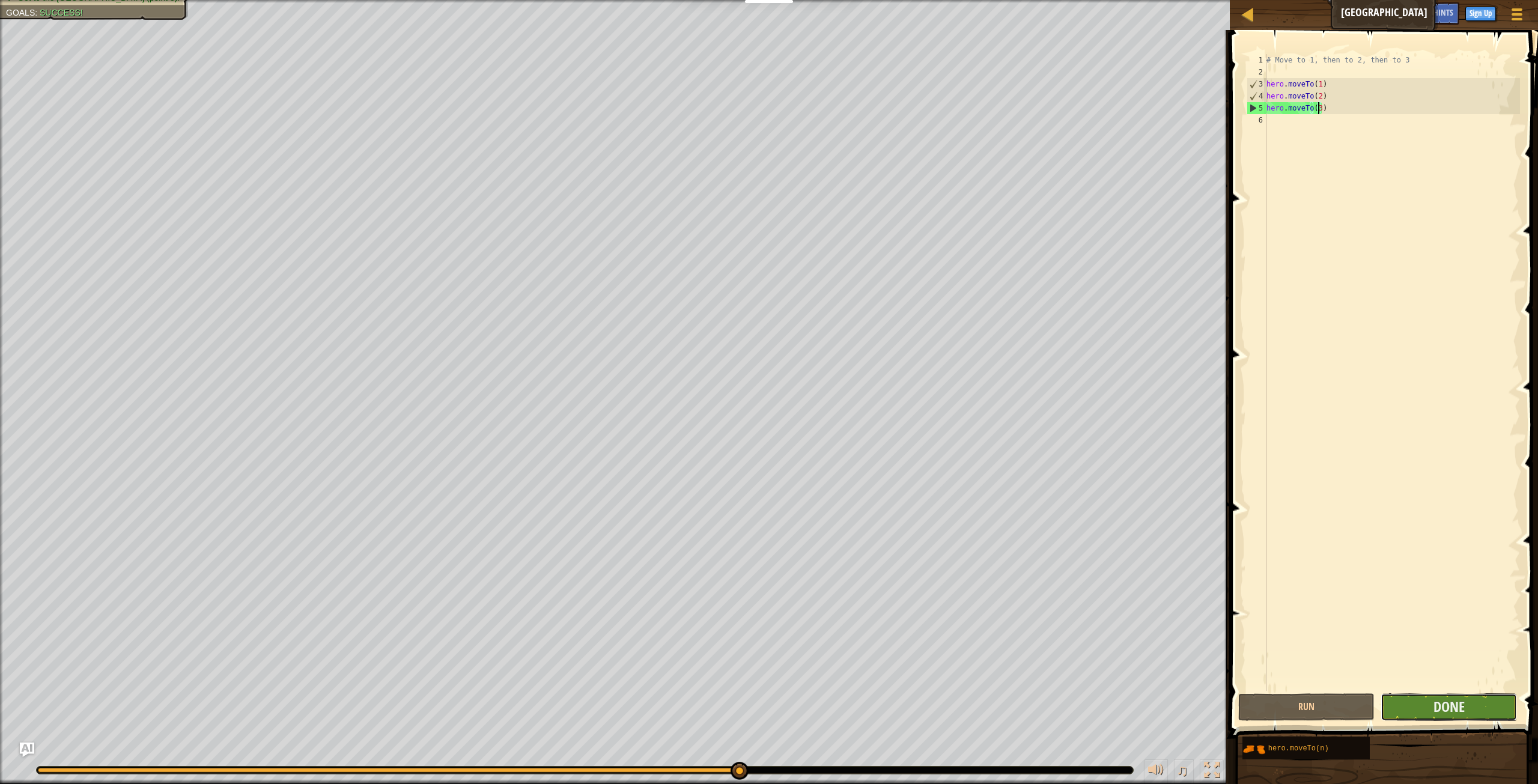
click at [1430, 703] on button "Done" at bounding box center [1448, 706] width 137 height 28
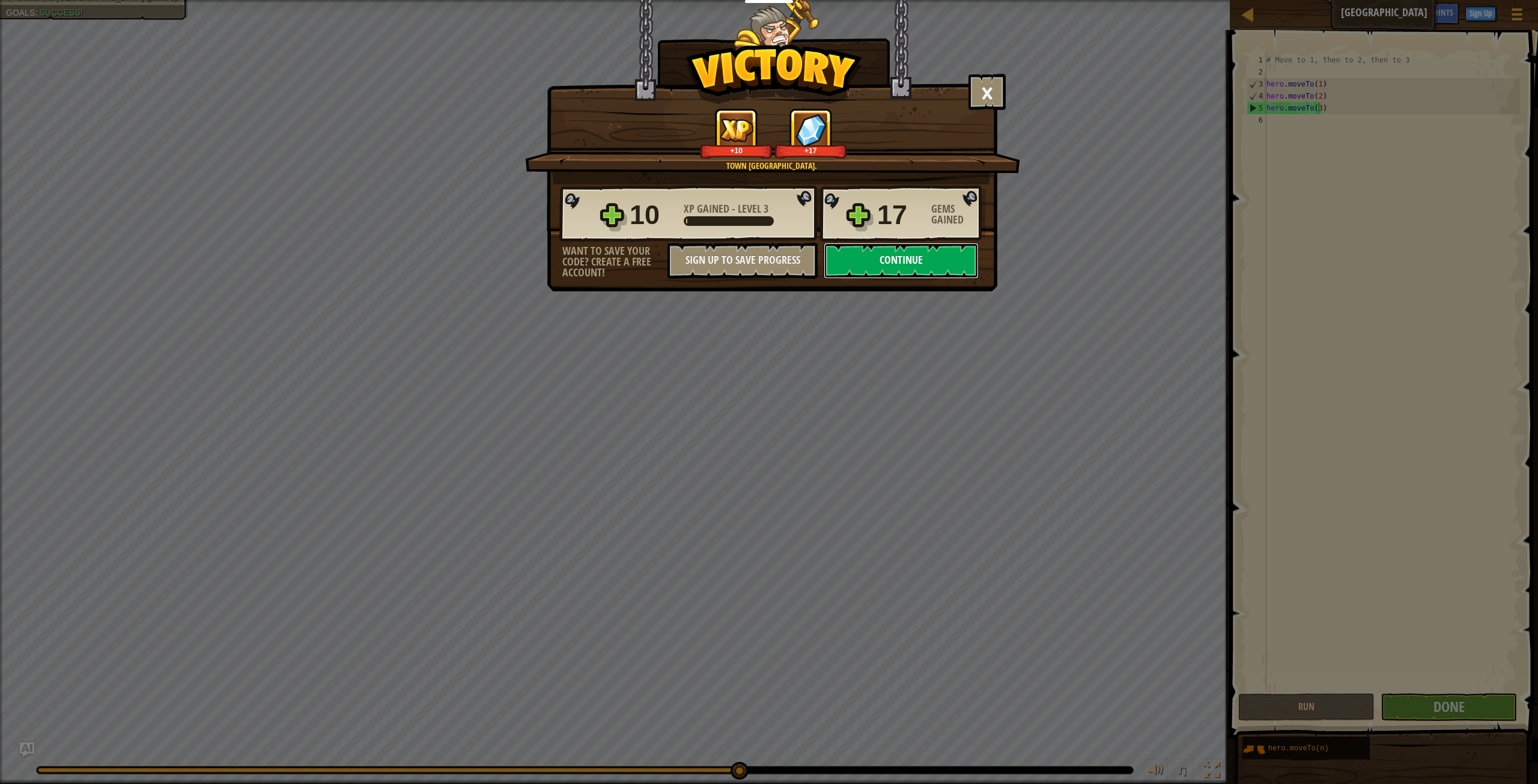
click at [886, 254] on button "Continue" at bounding box center [901, 260] width 155 height 36
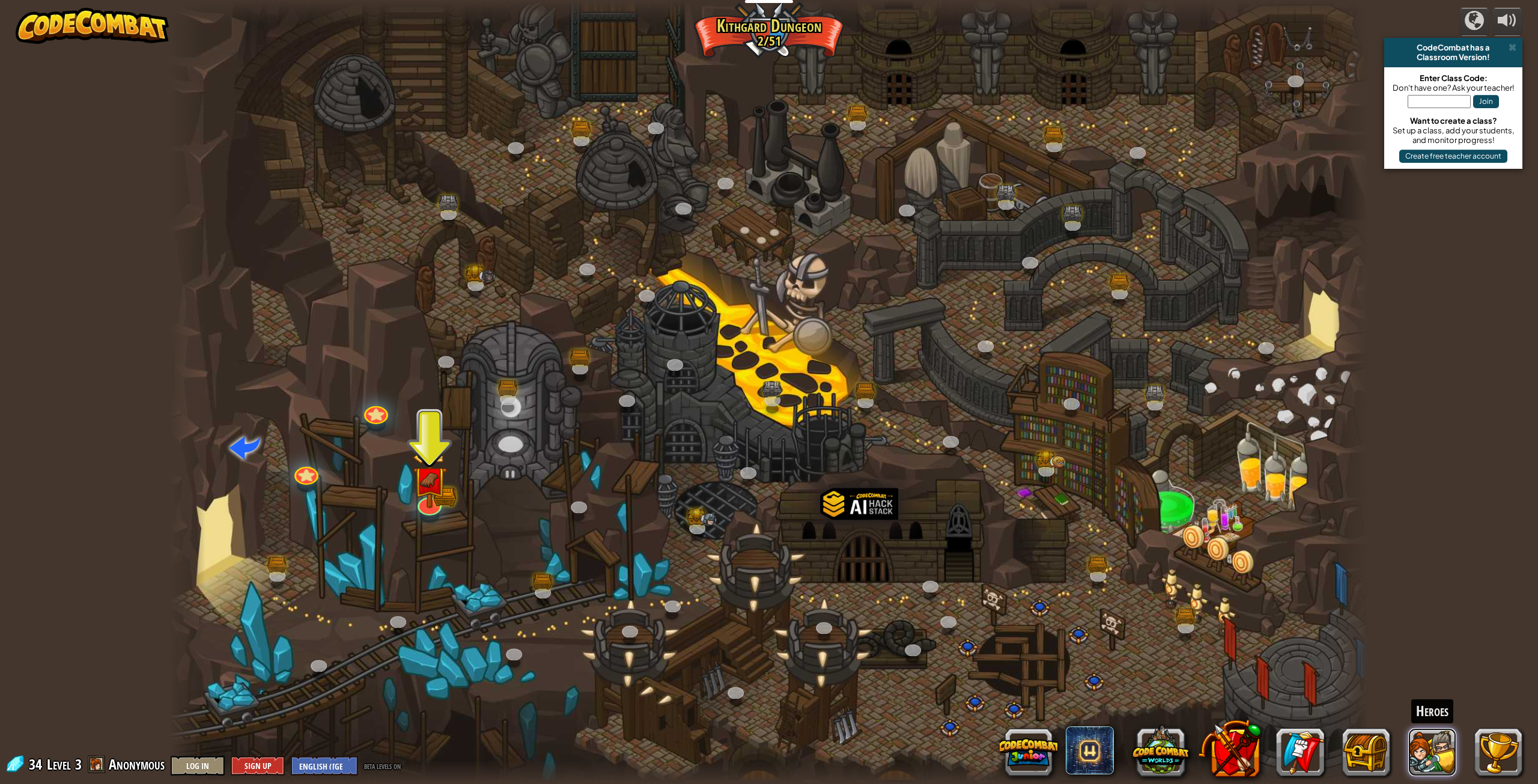
click at [1442, 759] on button at bounding box center [1432, 752] width 48 height 48
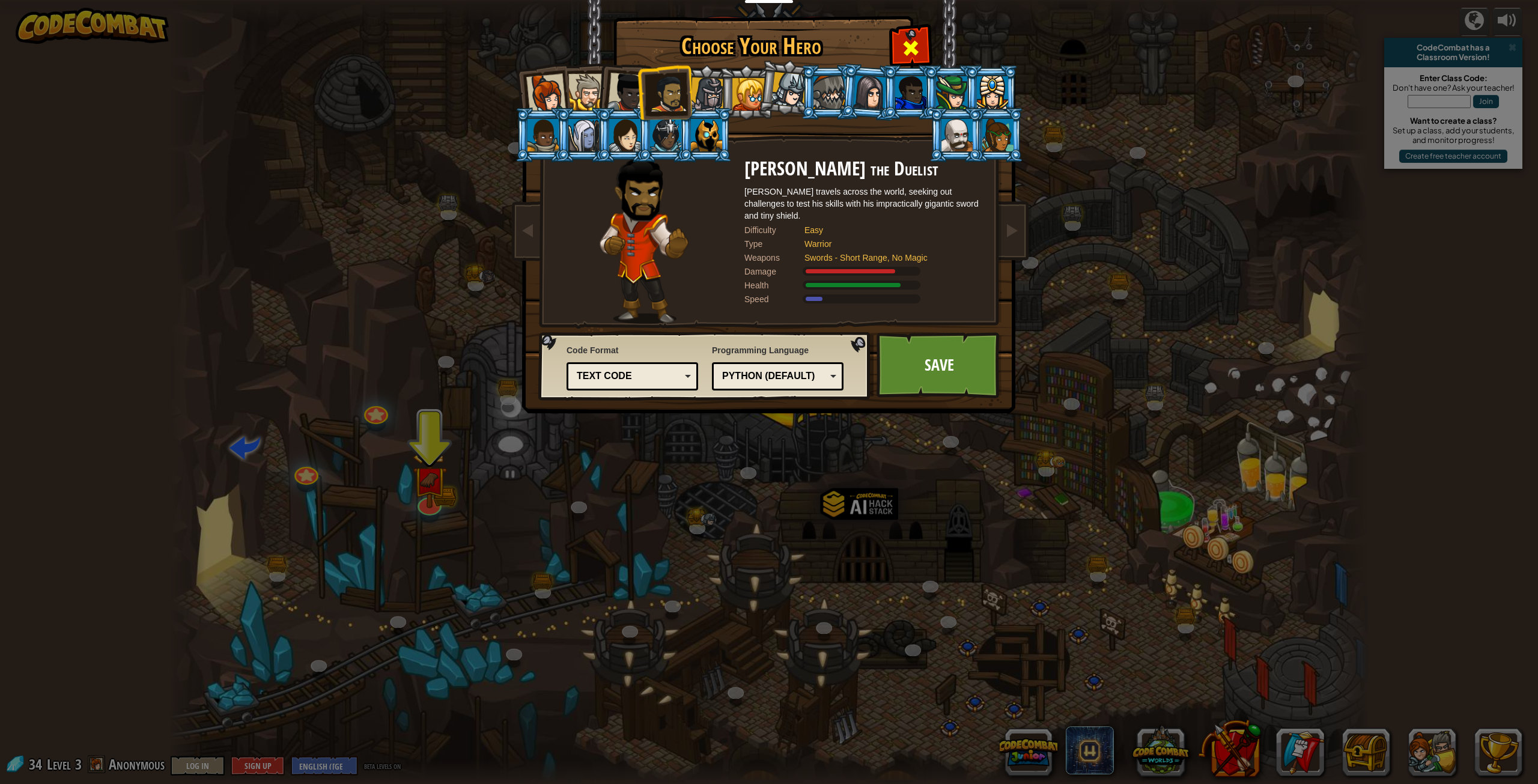
click at [916, 50] on span at bounding box center [911, 48] width 19 height 19
